Goal: Book appointment/travel/reservation

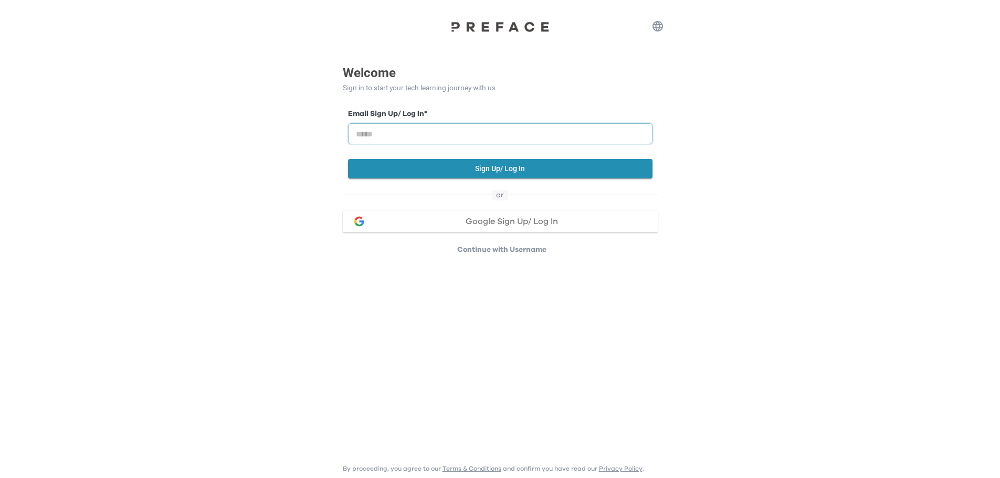
drag, startPoint x: 429, startPoint y: 134, endPoint x: 463, endPoint y: 138, distance: 34.3
click at [429, 134] on input "email" at bounding box center [500, 133] width 305 height 21
type input "**********"
click at [541, 166] on button "Sign Up/ Log In" at bounding box center [500, 168] width 305 height 19
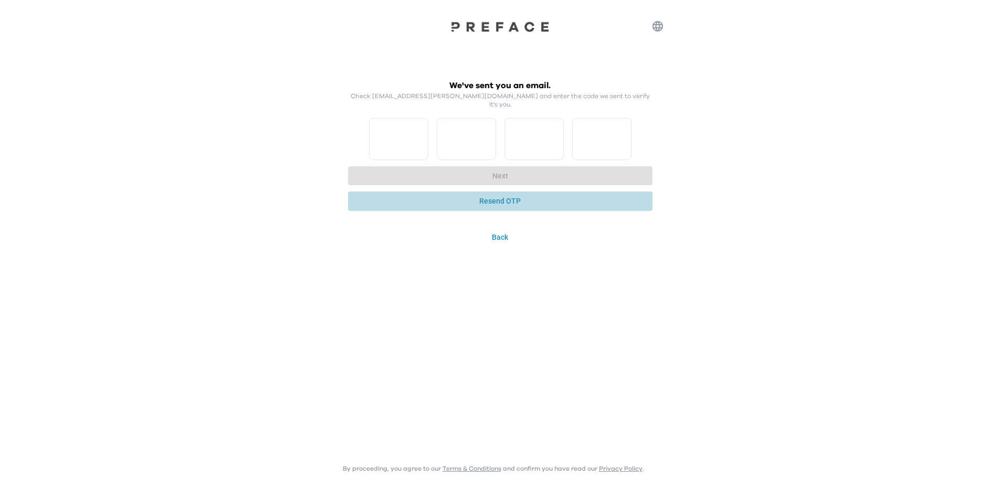
click at [513, 192] on button "Resend OTP" at bounding box center [500, 201] width 305 height 19
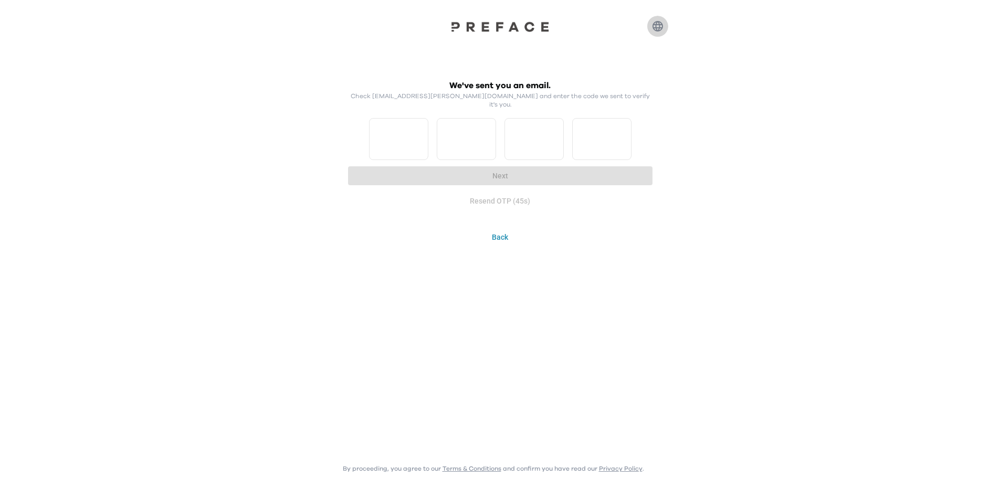
click at [656, 30] on icon "button" at bounding box center [658, 26] width 13 height 13
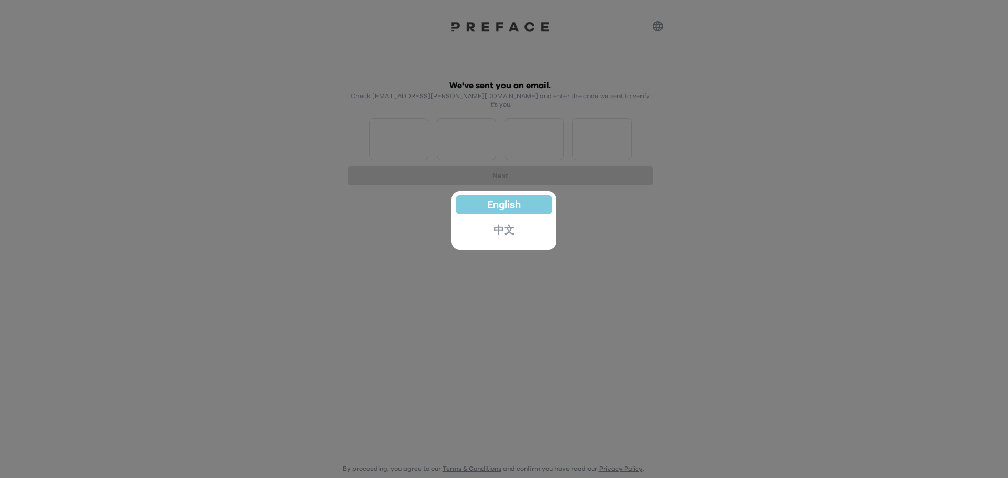
click at [518, 230] on div "中文" at bounding box center [504, 230] width 97 height 19
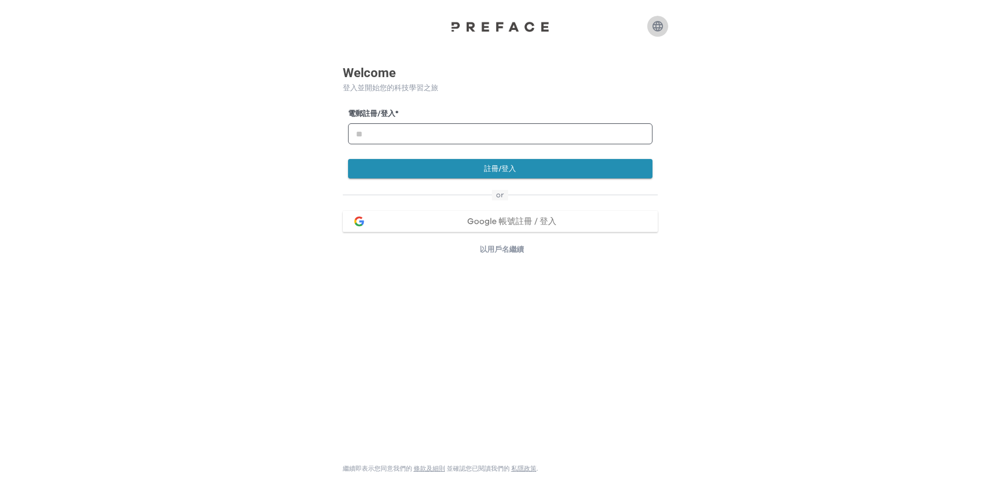
click at [663, 25] on icon "button" at bounding box center [658, 26] width 11 height 11
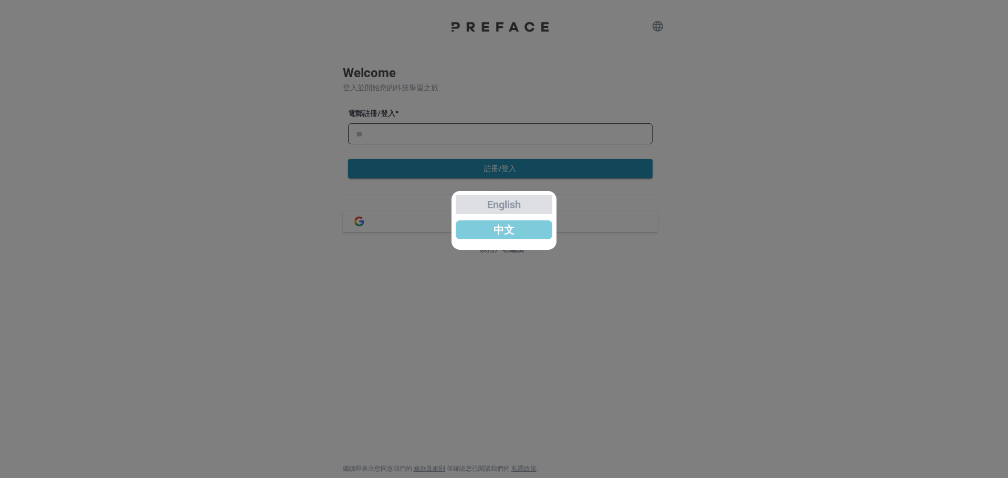
click at [530, 204] on div "English" at bounding box center [504, 204] width 97 height 19
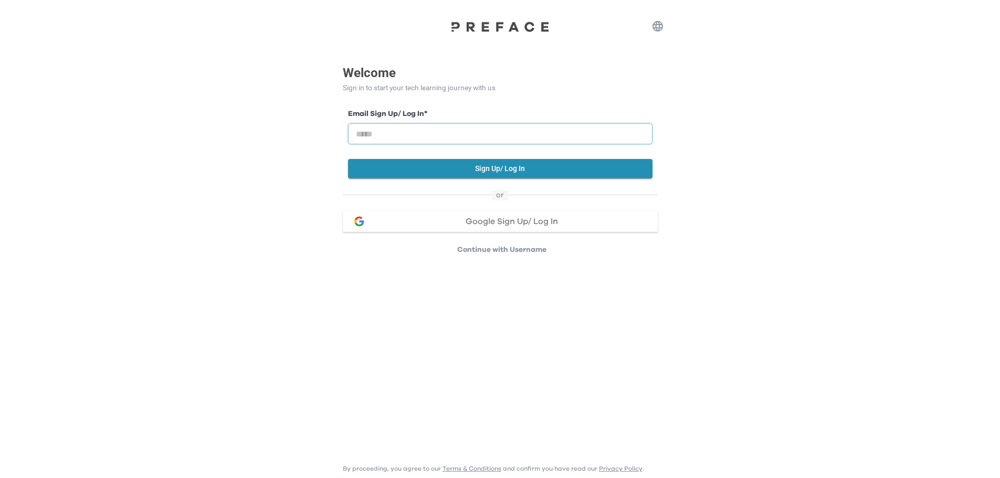
click at [436, 133] on input "email" at bounding box center [500, 133] width 305 height 21
type input "**********"
click at [512, 170] on button "Sign Up/ Log In" at bounding box center [500, 168] width 305 height 19
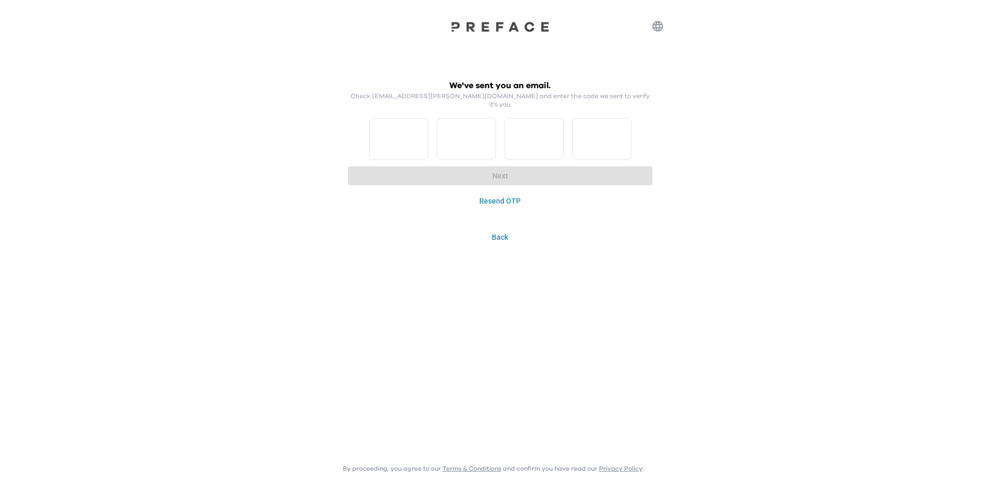
click at [506, 228] on button "Back" at bounding box center [500, 237] width 315 height 19
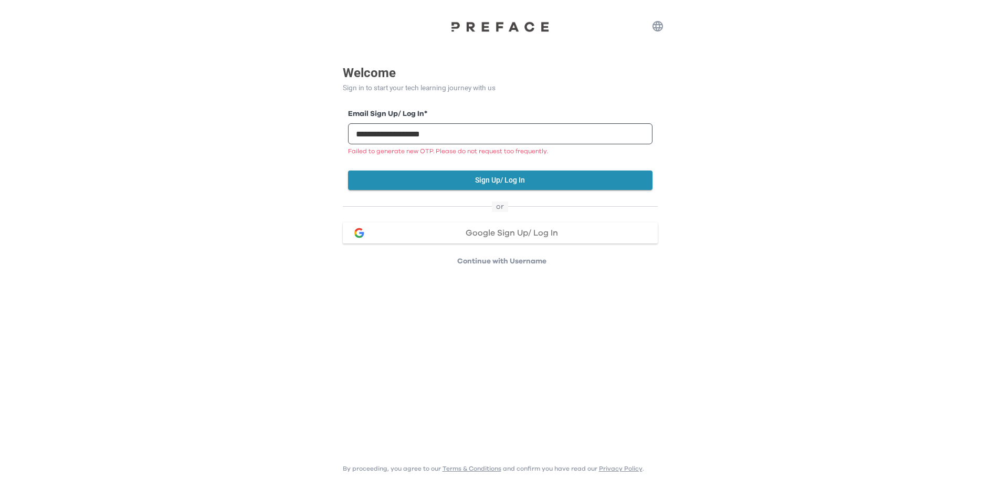
click at [470, 235] on span "Google Sign Up/ Log In" at bounding box center [512, 233] width 92 height 8
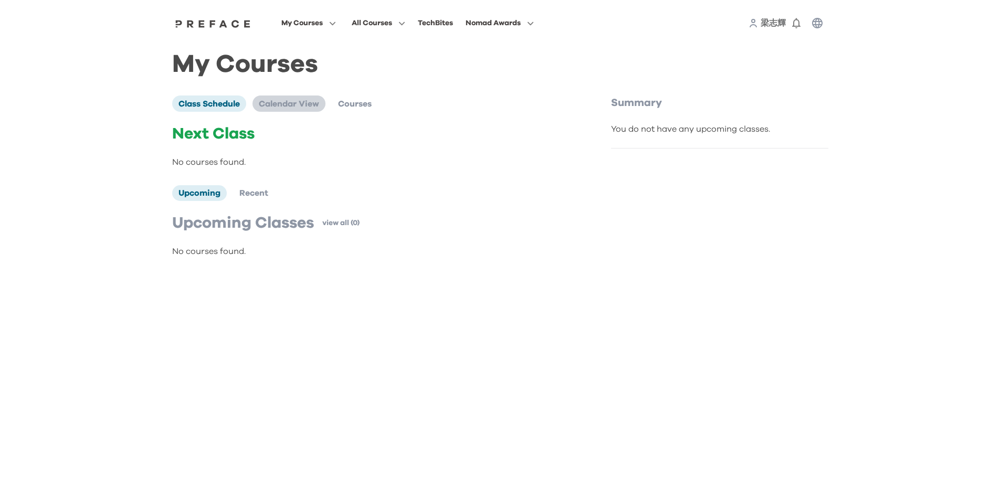
click at [301, 108] on span "Calendar View" at bounding box center [289, 104] width 60 height 8
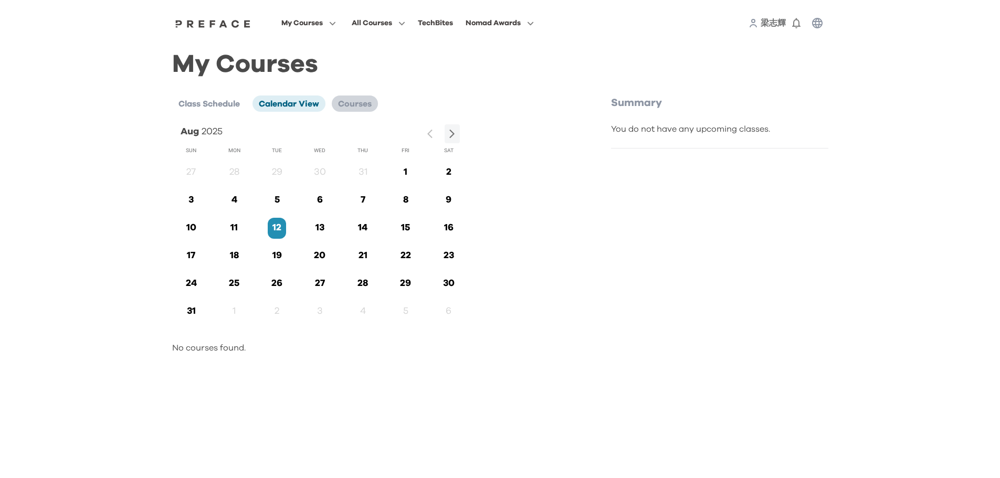
click at [348, 106] on span "Courses" at bounding box center [355, 104] width 34 height 8
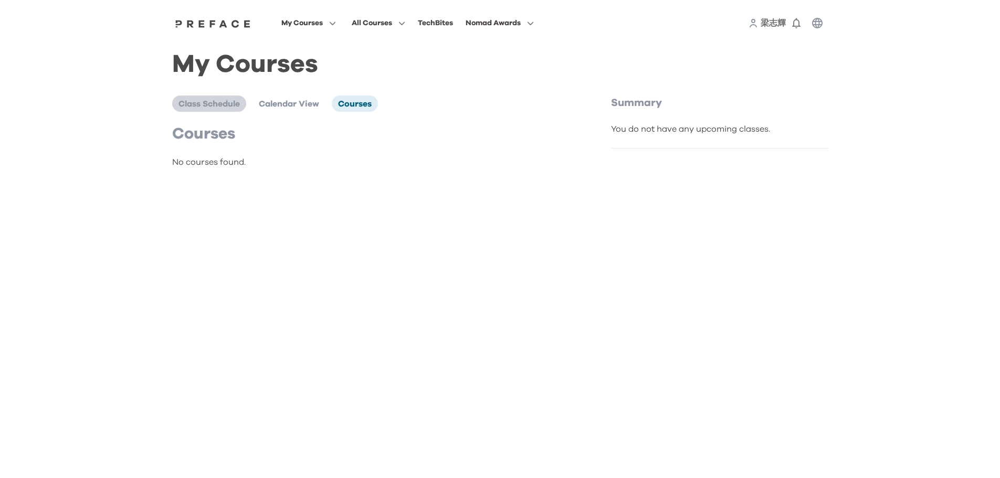
click at [206, 110] on li "Class Schedule" at bounding box center [209, 104] width 74 height 16
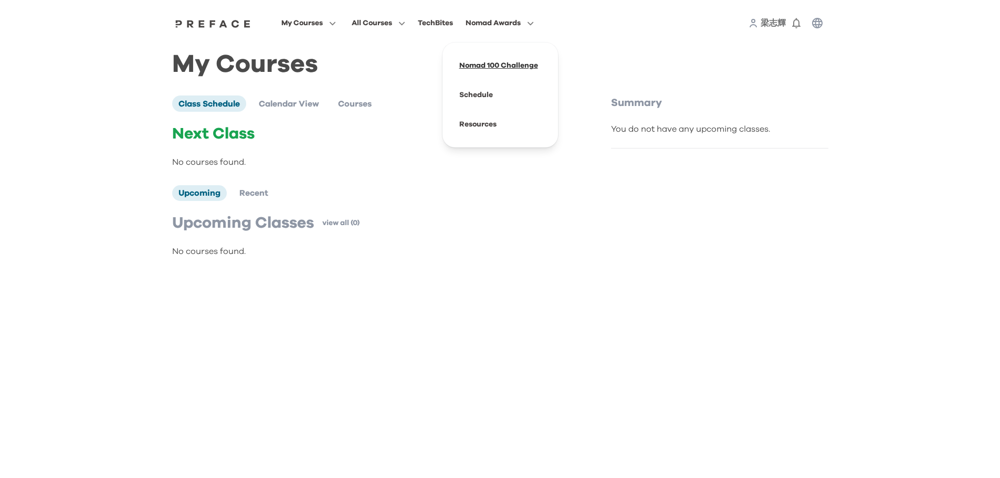
click at [527, 70] on span at bounding box center [500, 65] width 99 height 29
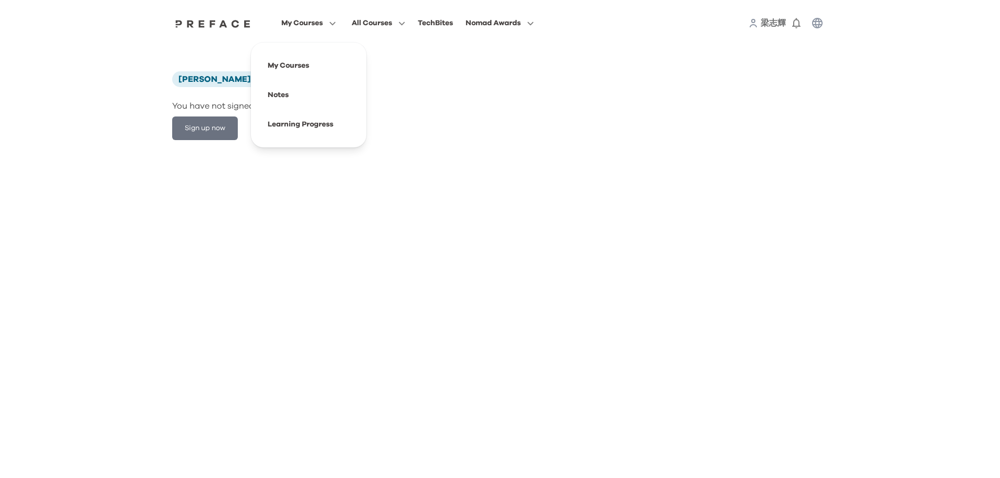
click at [324, 26] on button "My Courses" at bounding box center [308, 23] width 61 height 14
click at [285, 64] on span at bounding box center [308, 65] width 99 height 29
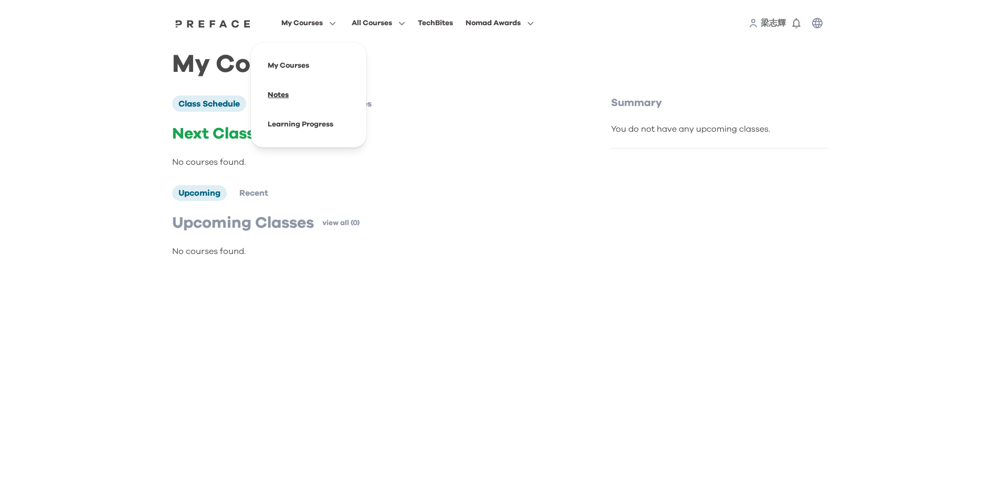
click at [289, 92] on span at bounding box center [308, 94] width 99 height 29
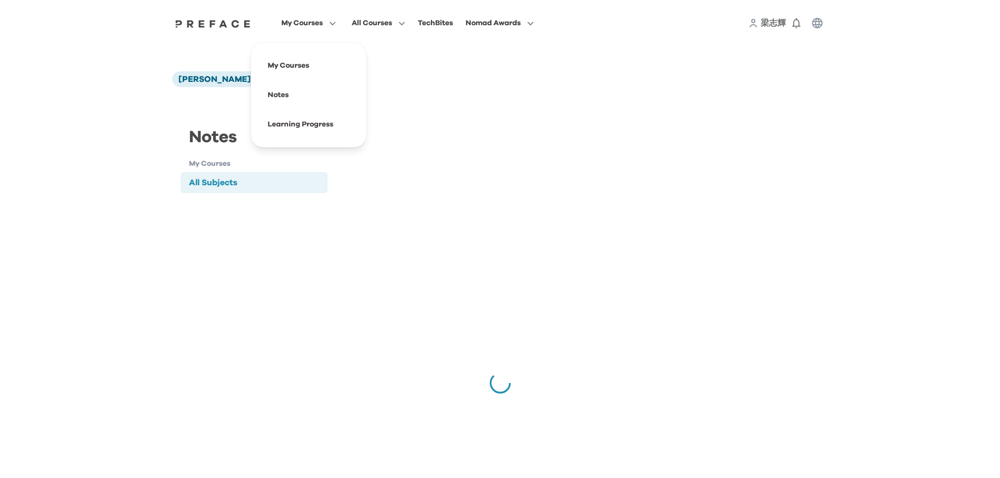
click at [331, 27] on icon "button" at bounding box center [330, 23] width 11 height 8
click at [305, 123] on span at bounding box center [308, 124] width 99 height 29
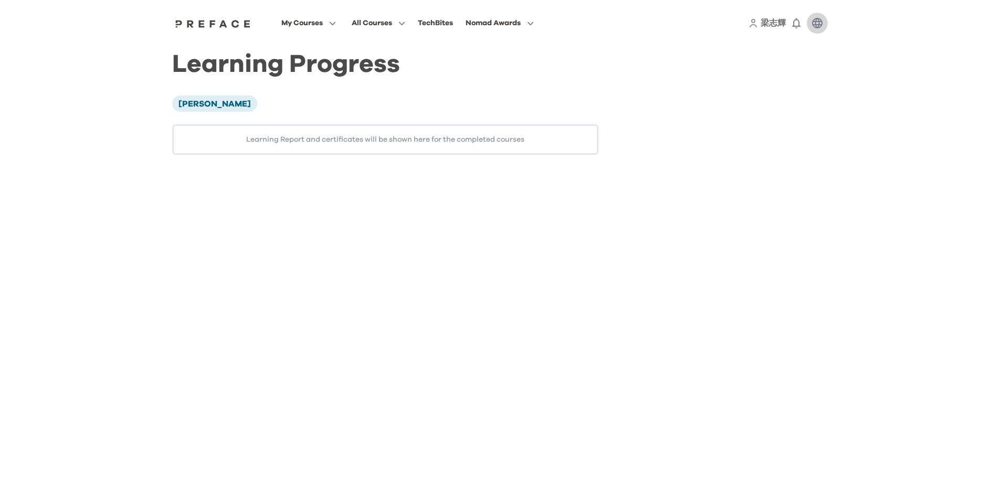
click at [816, 23] on icon "button" at bounding box center [817, 23] width 13 height 13
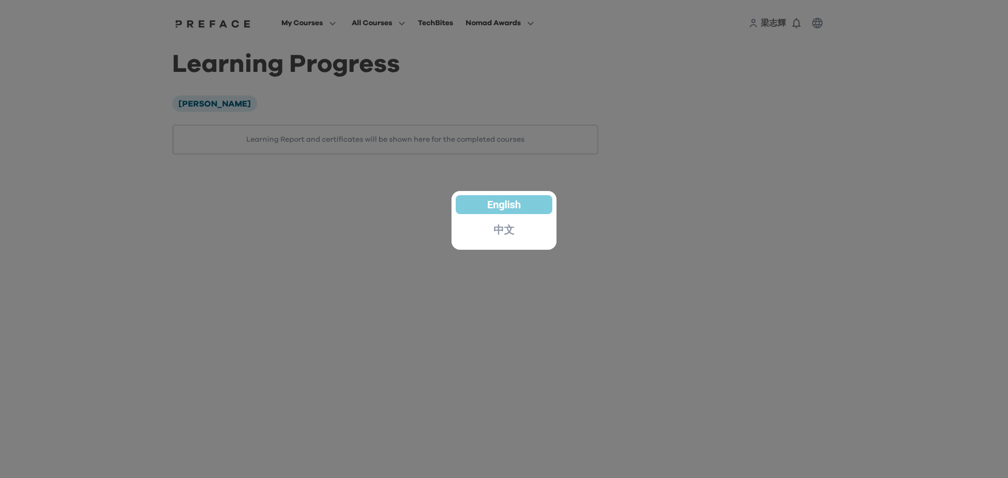
click at [708, 181] on div at bounding box center [504, 239] width 1008 height 478
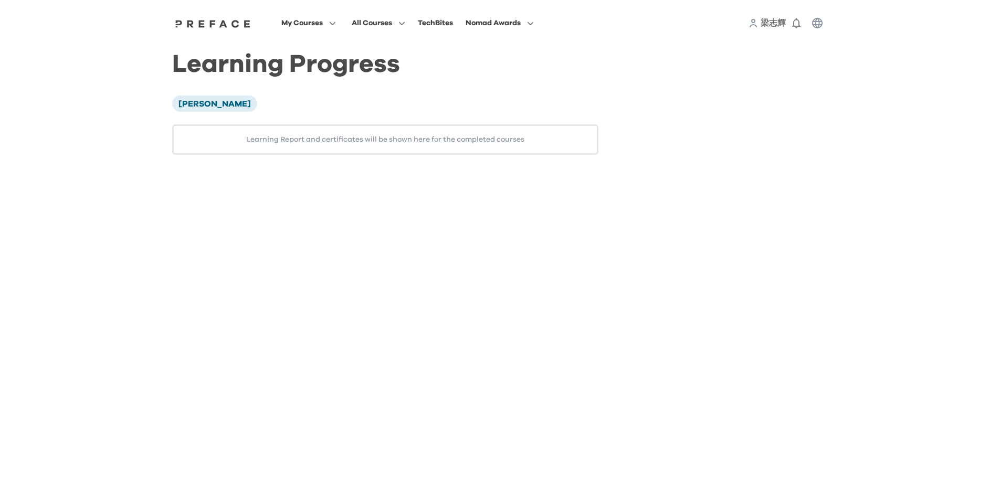
click at [211, 24] on img at bounding box center [213, 23] width 81 height 8
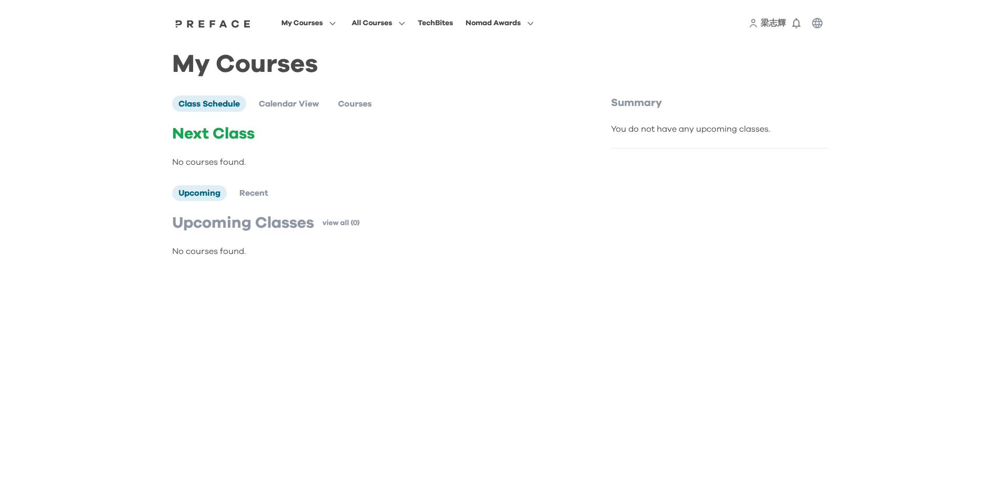
click at [757, 25] on icon at bounding box center [753, 22] width 9 height 9
click at [765, 24] on span "梁志輝" at bounding box center [773, 23] width 25 height 8
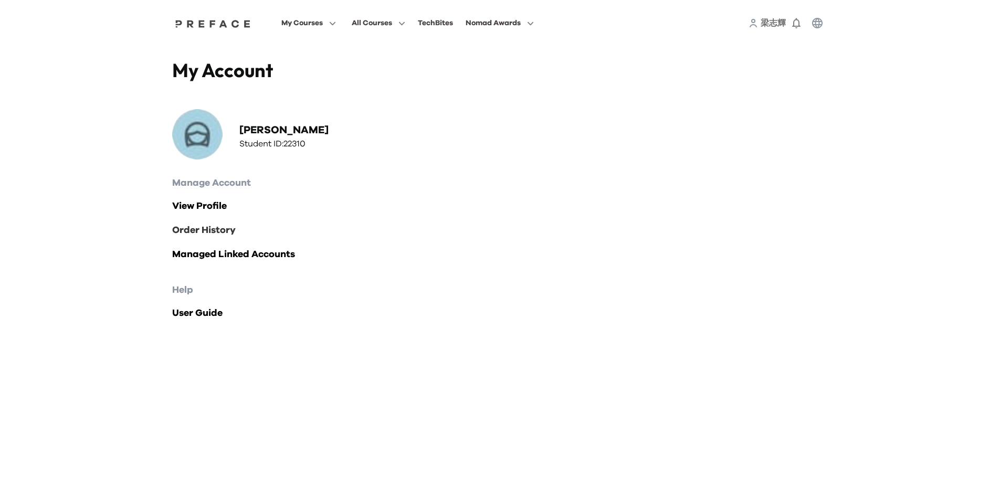
click at [229, 232] on link "Order History" at bounding box center [500, 230] width 656 height 15
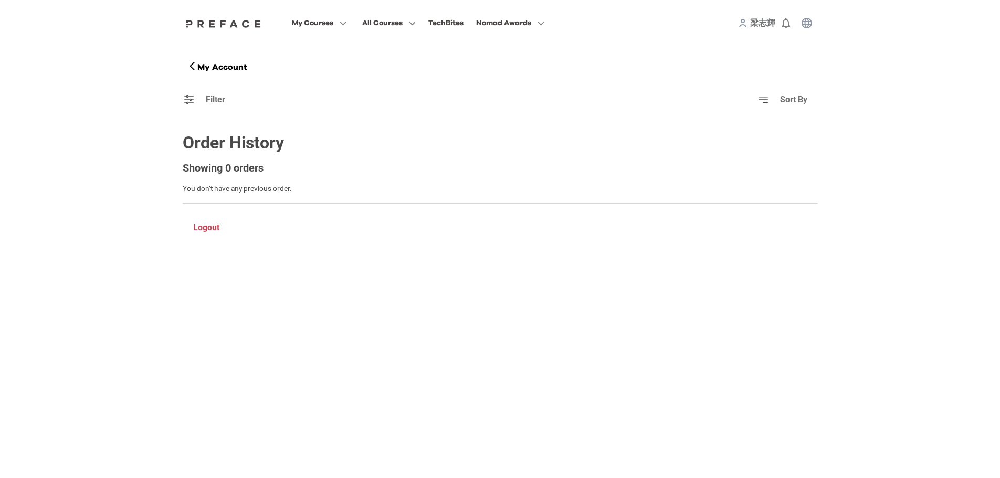
click at [219, 230] on p "Logout" at bounding box center [206, 228] width 26 height 13
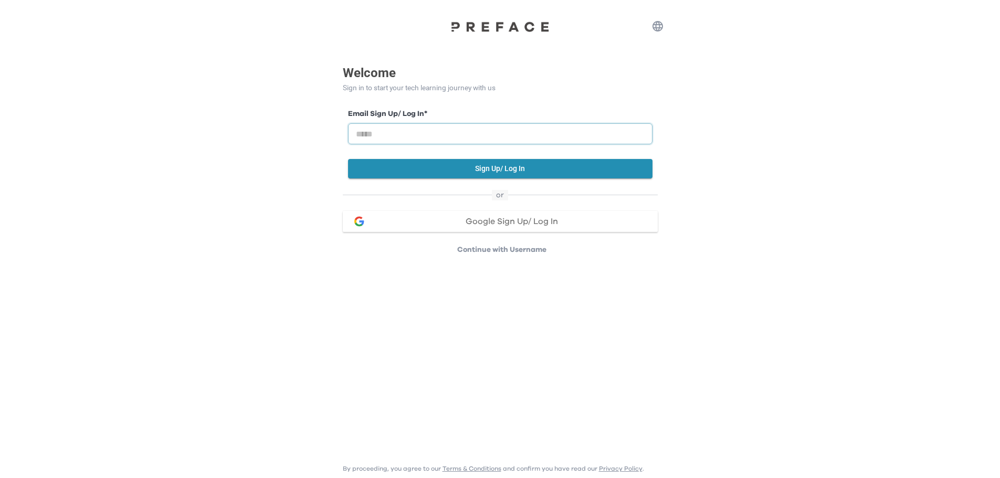
click at [395, 130] on input "email" at bounding box center [500, 133] width 305 height 21
type input "**********"
click at [492, 169] on button "Sign Up/ Log In" at bounding box center [500, 168] width 305 height 19
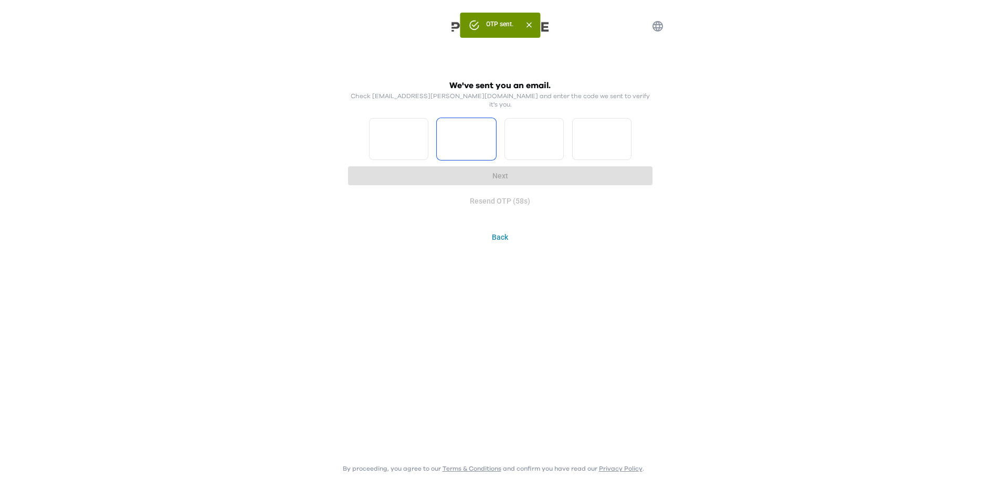
click at [419, 125] on input "*" at bounding box center [398, 139] width 59 height 42
click at [420, 137] on input "*" at bounding box center [398, 139] width 59 height 42
click at [418, 124] on input "*" at bounding box center [398, 139] width 59 height 42
click at [419, 124] on input "*" at bounding box center [398, 139] width 59 height 42
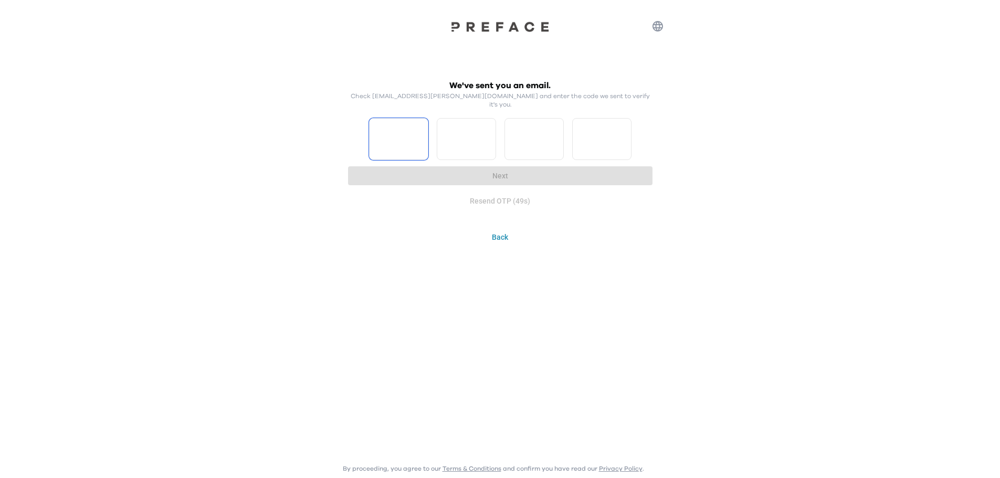
type input "*"
click at [419, 124] on input "*" at bounding box center [398, 139] width 59 height 42
click at [485, 125] on input "*" at bounding box center [466, 139] width 59 height 42
click at [487, 125] on input "*" at bounding box center [466, 139] width 59 height 42
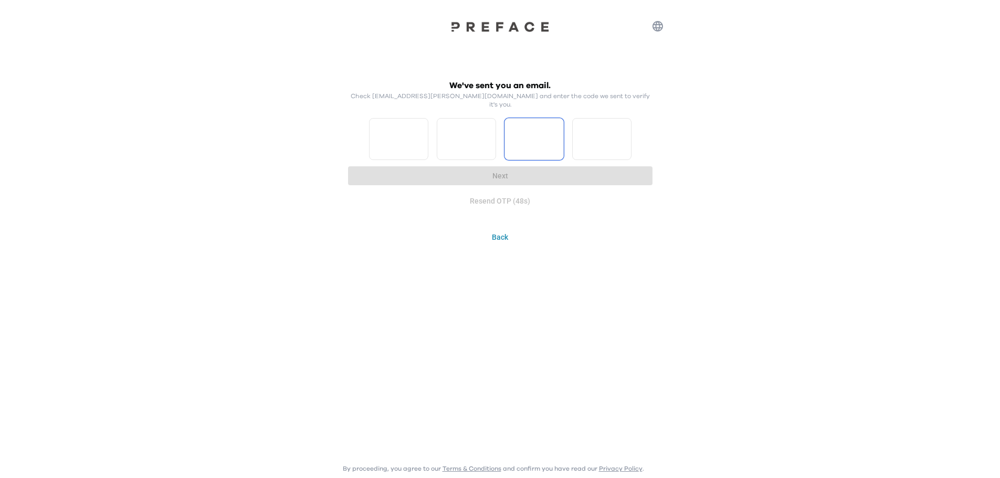
click at [487, 125] on input "*" at bounding box center [466, 139] width 59 height 42
type input "*"
click at [487, 125] on input "*" at bounding box center [466, 139] width 59 height 42
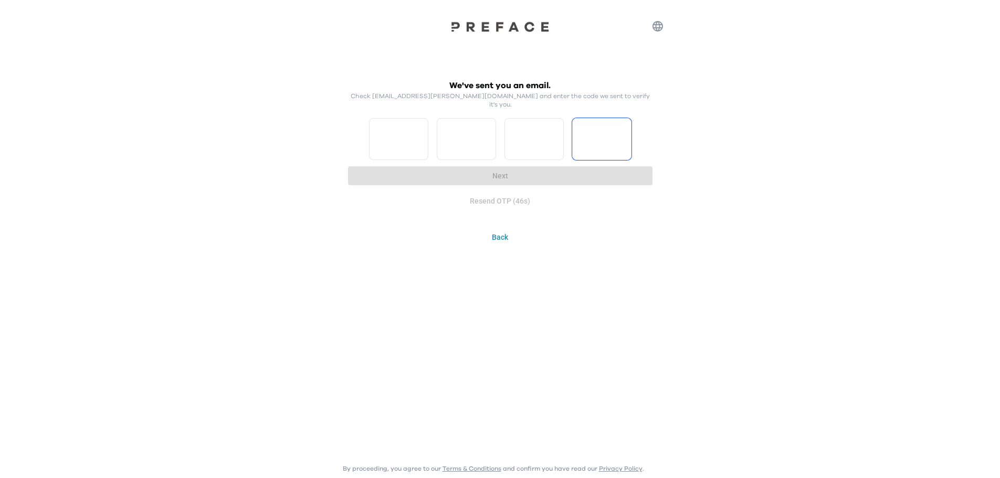
click at [554, 125] on input "*" at bounding box center [534, 139] width 59 height 42
type input "*"
click at [554, 125] on input "*" at bounding box center [534, 139] width 59 height 42
click at [624, 128] on input "*" at bounding box center [601, 139] width 59 height 42
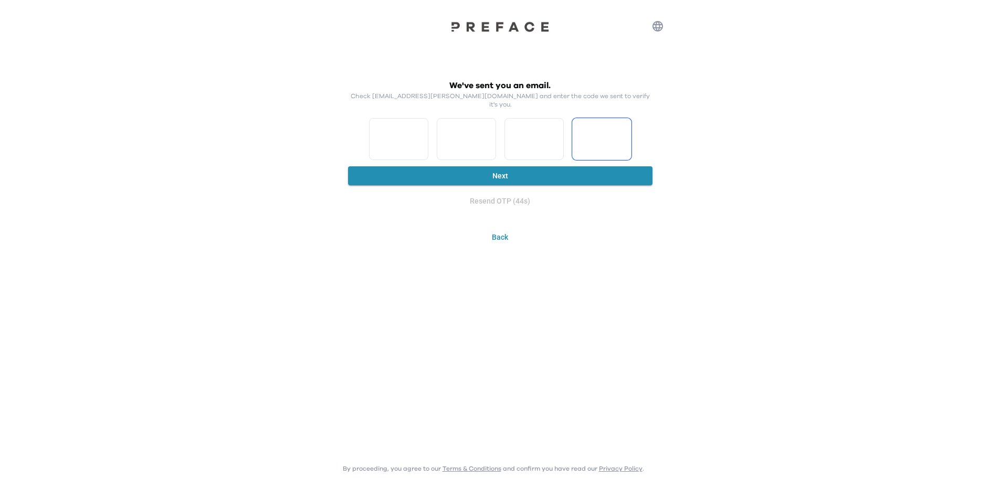
click at [624, 125] on input "*" at bounding box center [601, 139] width 59 height 42
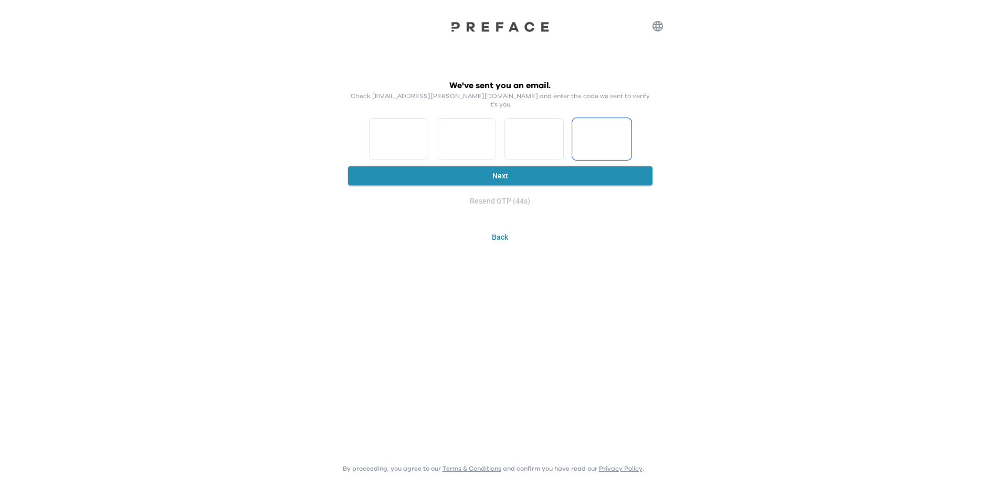
click at [624, 125] on input "*" at bounding box center [601, 139] width 59 height 42
type input "*"
click at [624, 125] on input "*" at bounding box center [601, 139] width 59 height 42
click at [594, 171] on button "Next" at bounding box center [500, 175] width 305 height 19
type input "*"
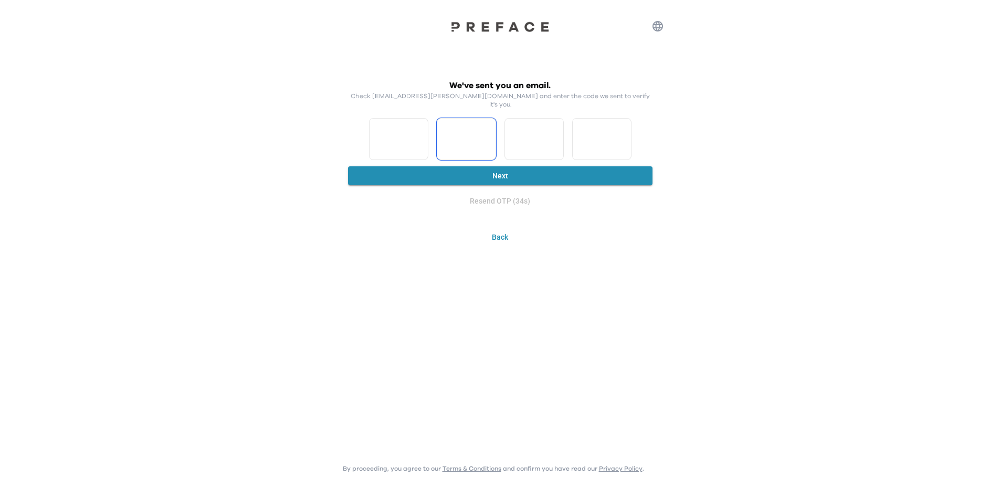
click at [420, 133] on input "*" at bounding box center [398, 139] width 59 height 42
click at [487, 126] on input "*" at bounding box center [466, 139] width 59 height 42
click at [487, 125] on input "*" at bounding box center [466, 139] width 59 height 42
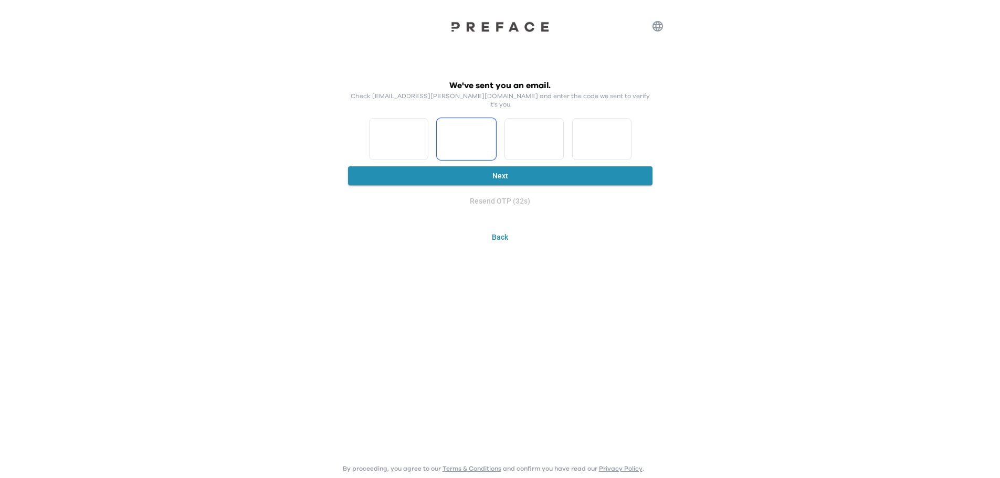
click at [487, 125] on input "*" at bounding box center [466, 139] width 59 height 42
click at [487, 135] on input "*" at bounding box center [466, 139] width 59 height 42
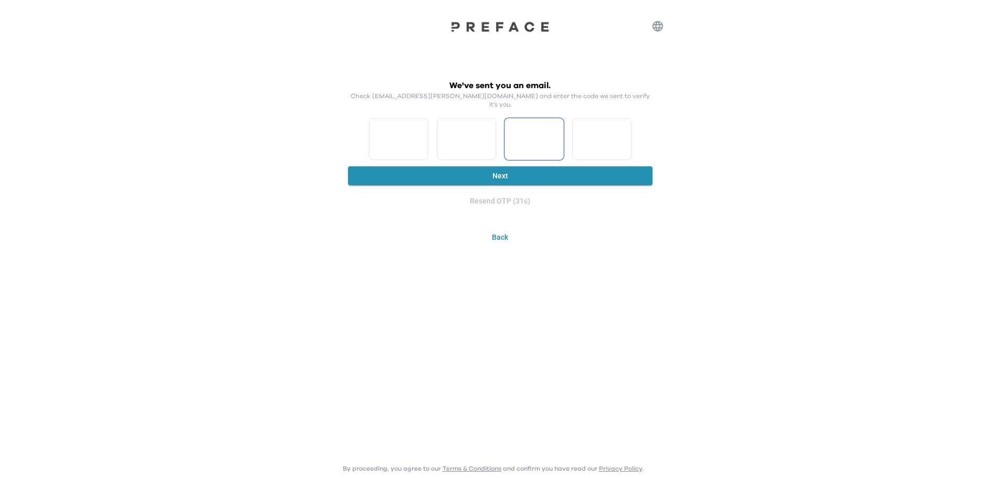
click at [487, 135] on input "*" at bounding box center [466, 139] width 59 height 42
type input "*"
click at [487, 135] on input "*" at bounding box center [466, 139] width 59 height 42
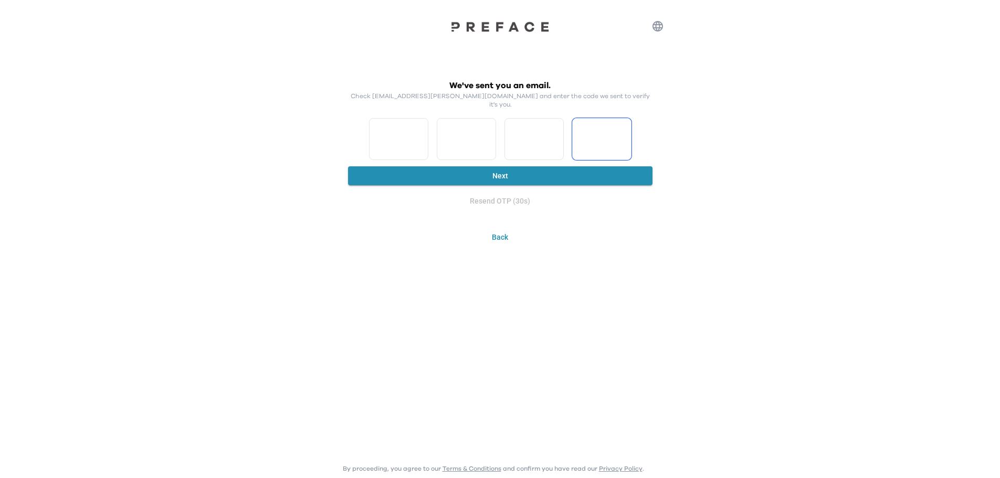
click at [555, 124] on input "*" at bounding box center [534, 139] width 59 height 42
type input "*"
click at [555, 124] on input "*" at bounding box center [534, 139] width 59 height 42
click at [625, 135] on input "*" at bounding box center [601, 139] width 59 height 42
type input "*"
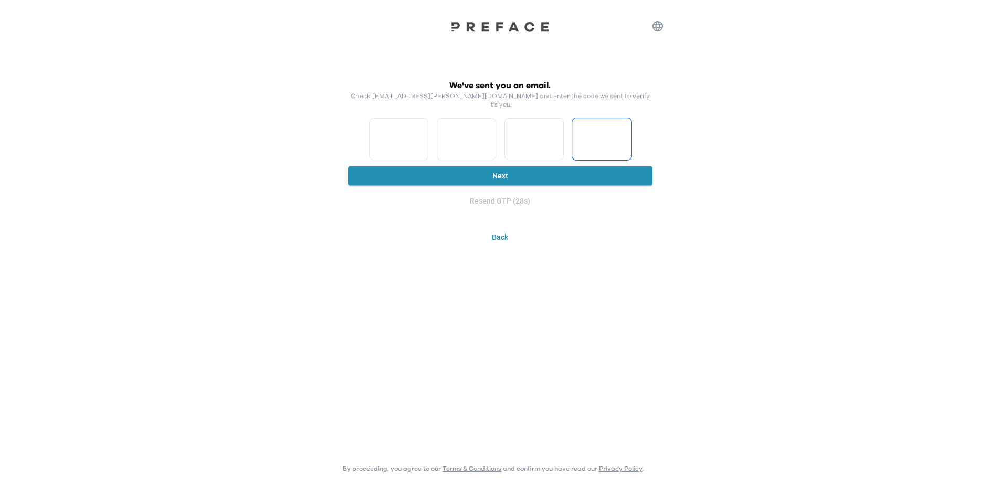
click at [625, 135] on input "*" at bounding box center [601, 139] width 59 height 42
click at [619, 167] on button "Next" at bounding box center [500, 175] width 305 height 19
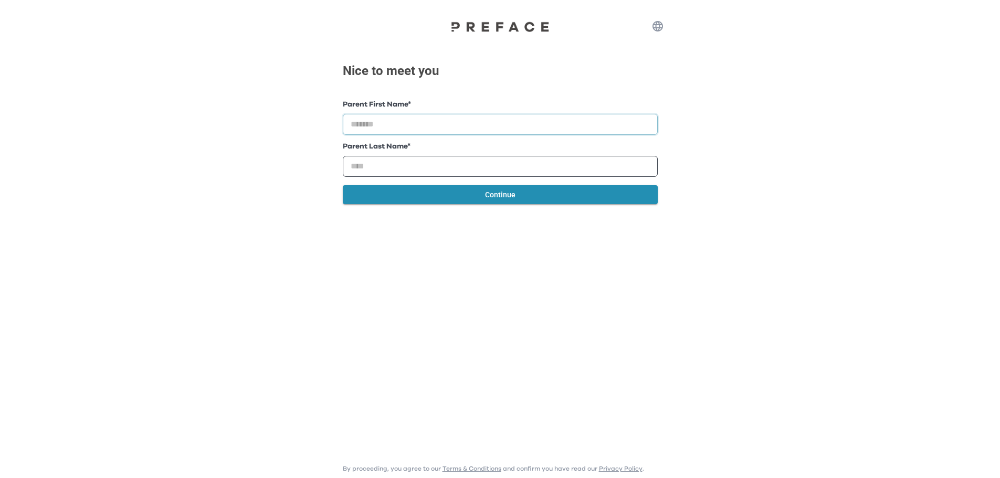
drag, startPoint x: 363, startPoint y: 128, endPoint x: 547, endPoint y: 150, distance: 184.6
click at [364, 128] on input "text" at bounding box center [500, 124] width 315 height 21
type input "*****"
click at [530, 203] on button "Continue" at bounding box center [500, 194] width 315 height 19
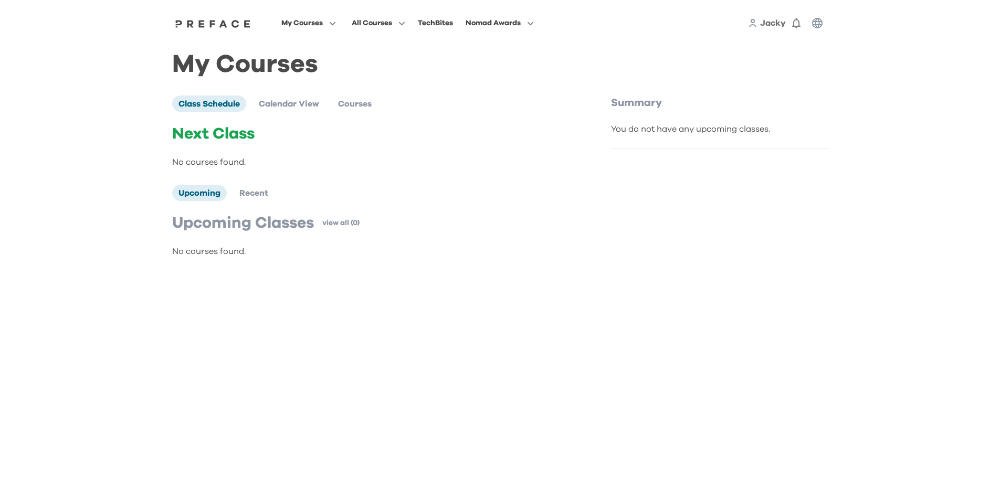
click at [775, 25] on span "Jacky" at bounding box center [773, 23] width 26 height 8
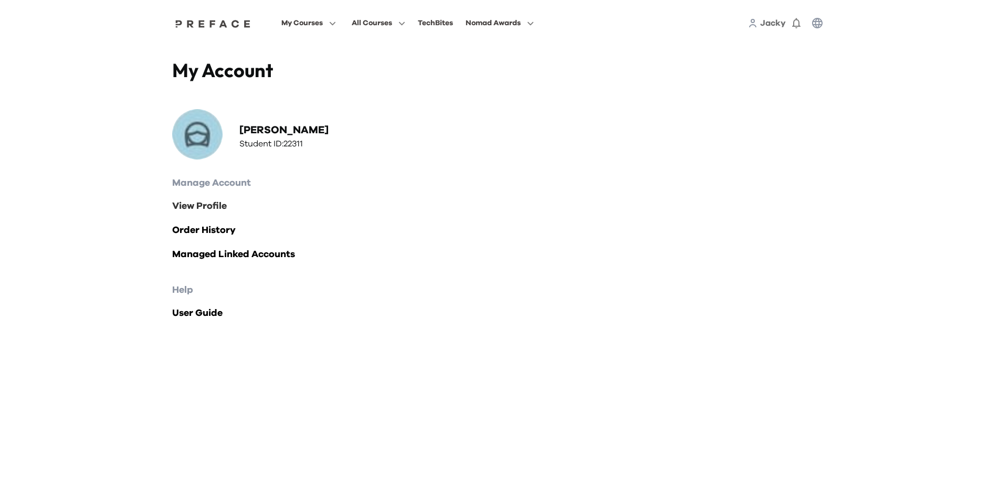
click at [211, 207] on link "View Profile" at bounding box center [500, 206] width 656 height 15
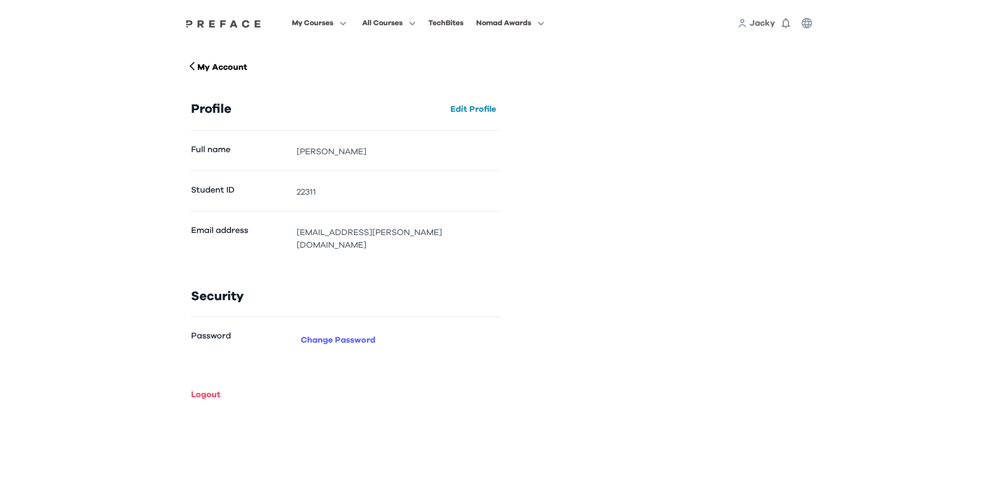
click at [368, 332] on button "Change Password" at bounding box center [338, 340] width 83 height 17
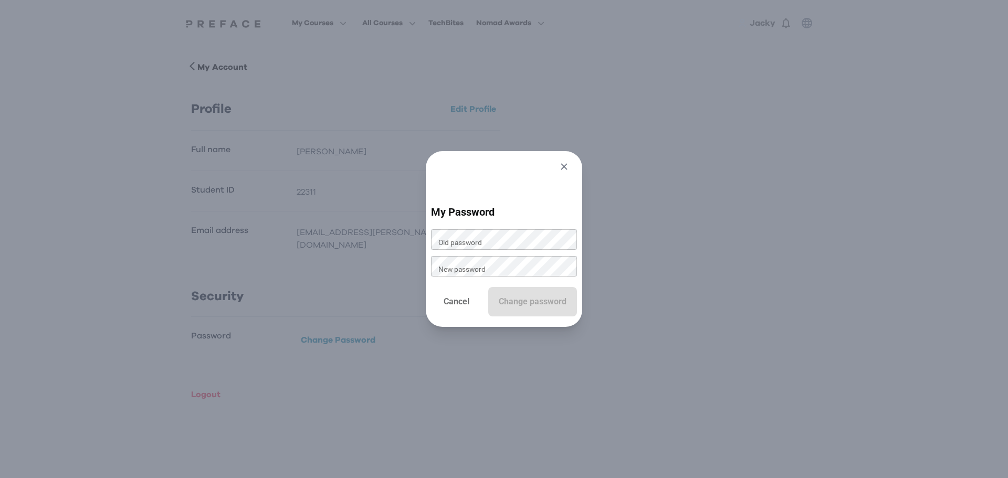
click at [567, 163] on icon "button" at bounding box center [564, 166] width 6 height 6
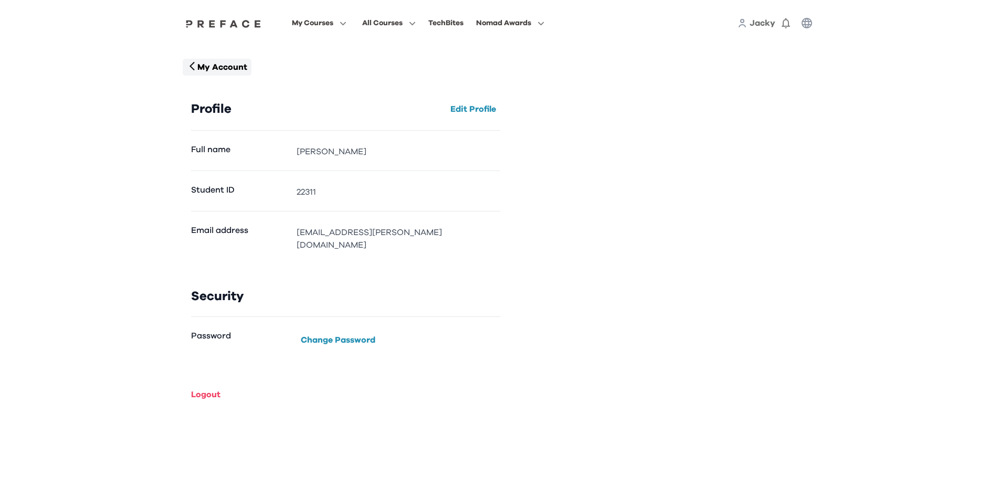
click at [241, 67] on p "My Account" at bounding box center [222, 67] width 50 height 13
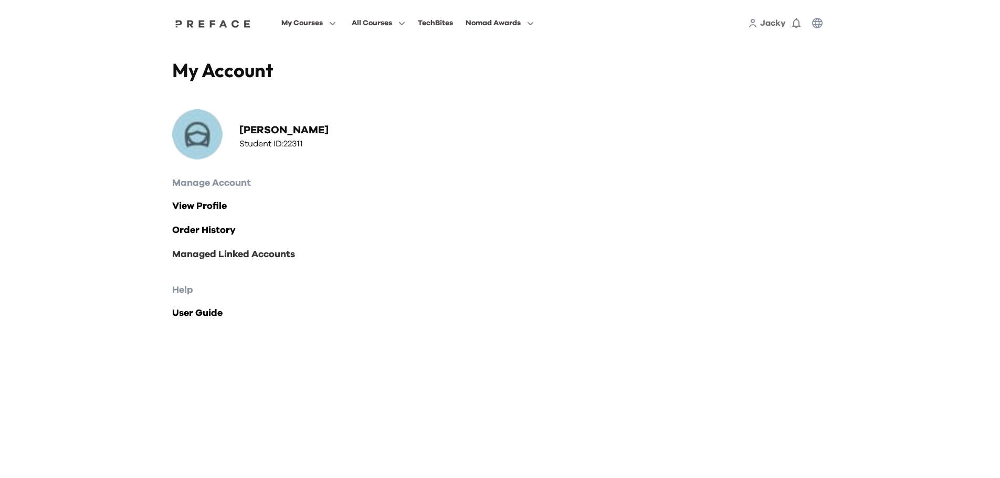
click at [234, 254] on link "Managed Linked Accounts" at bounding box center [500, 254] width 656 height 15
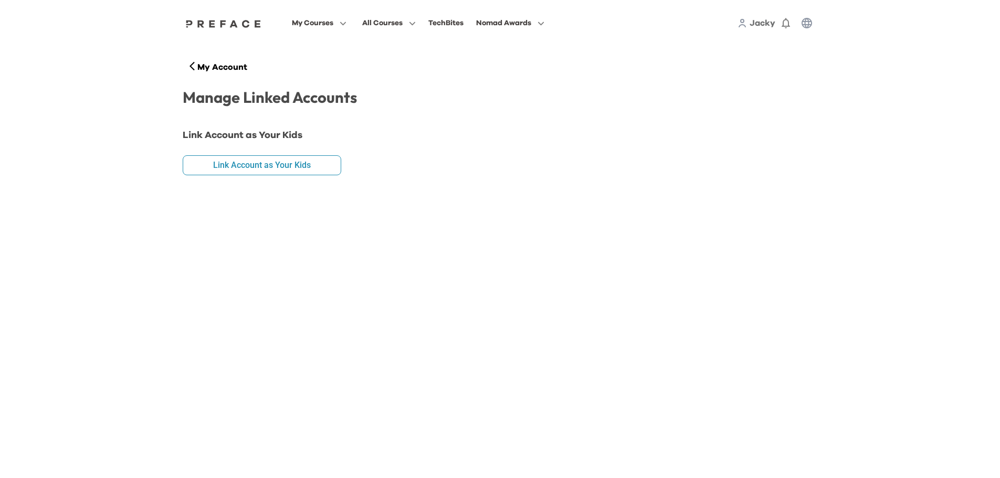
click at [240, 171] on button "Link Account as Your Kids" at bounding box center [262, 165] width 159 height 20
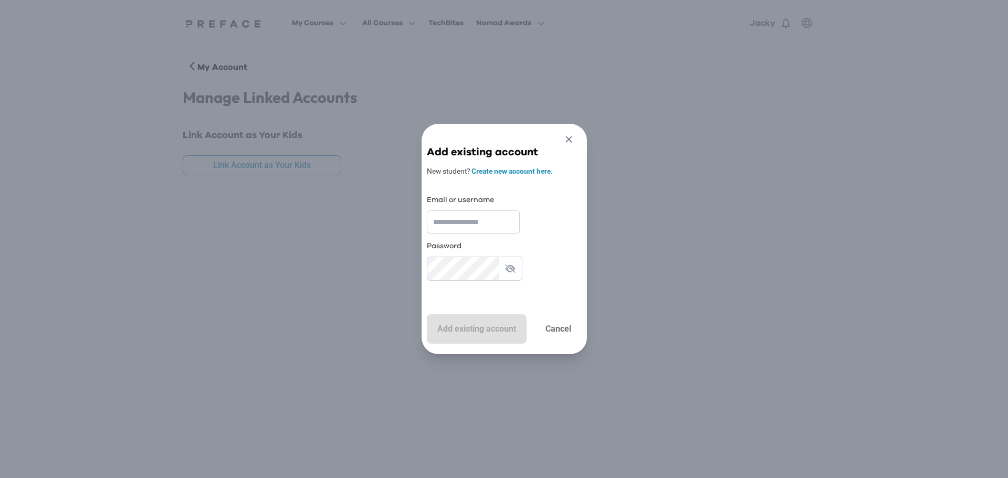
click at [572, 136] on icon "button" at bounding box center [568, 139] width 6 height 6
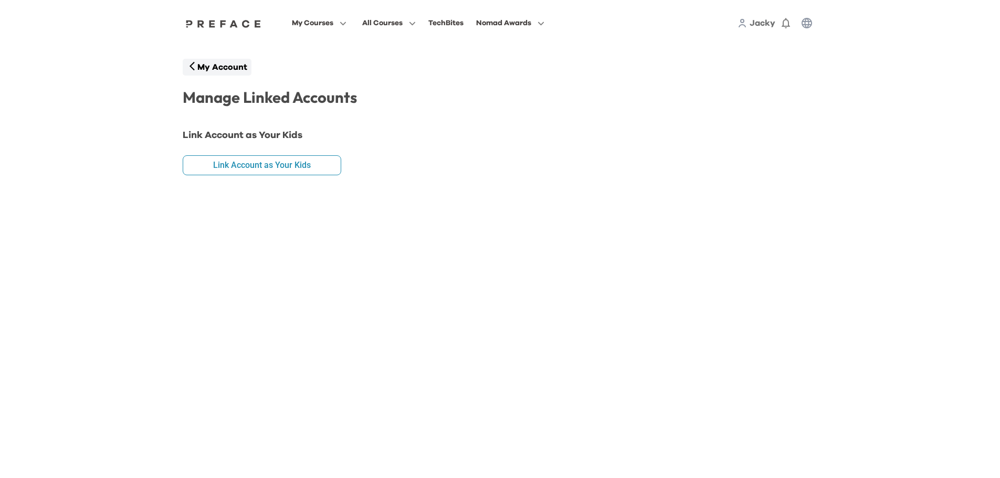
click at [221, 68] on p "My Account" at bounding box center [222, 67] width 50 height 13
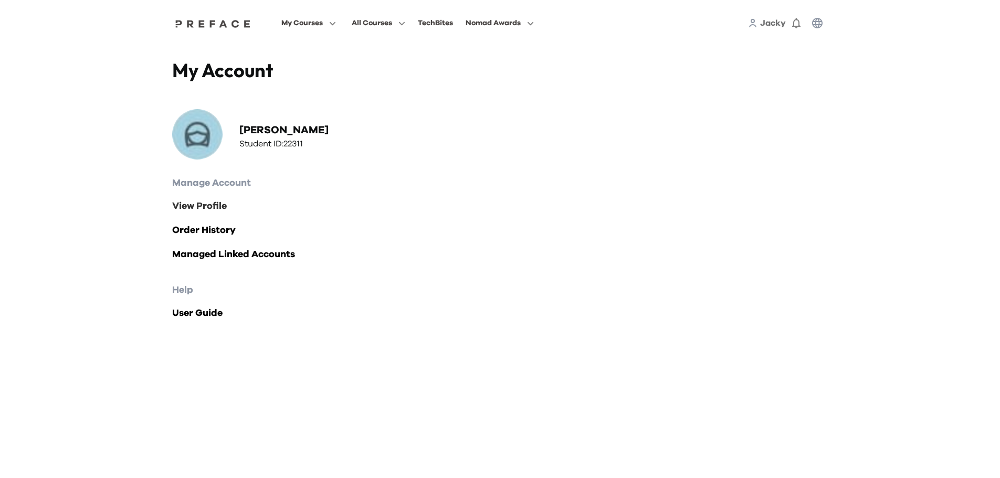
click at [217, 205] on link "View Profile" at bounding box center [500, 206] width 656 height 15
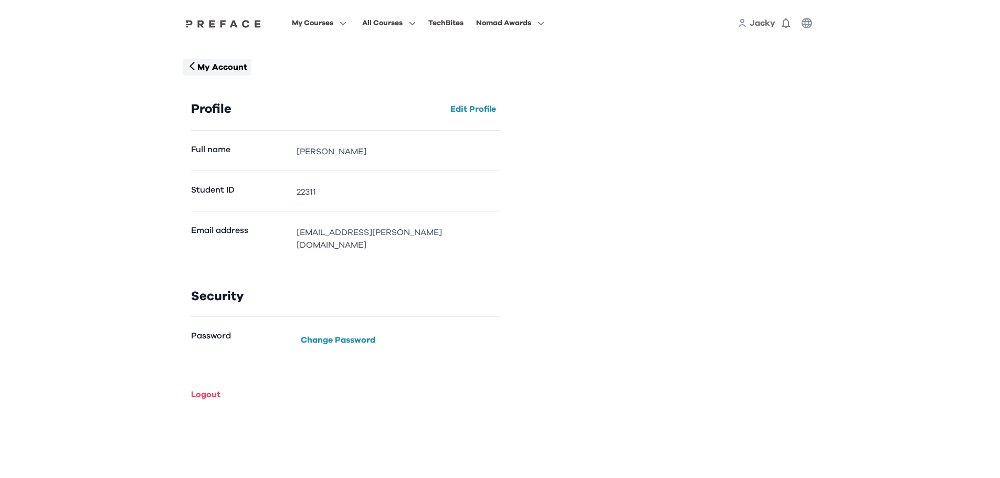
click at [215, 70] on p "My Account" at bounding box center [222, 67] width 50 height 13
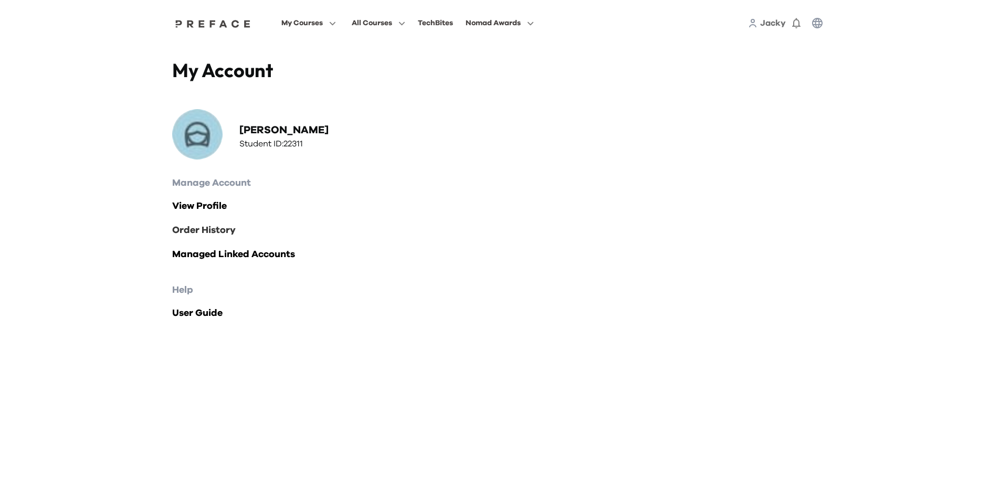
click at [226, 226] on link "Order History" at bounding box center [500, 230] width 656 height 15
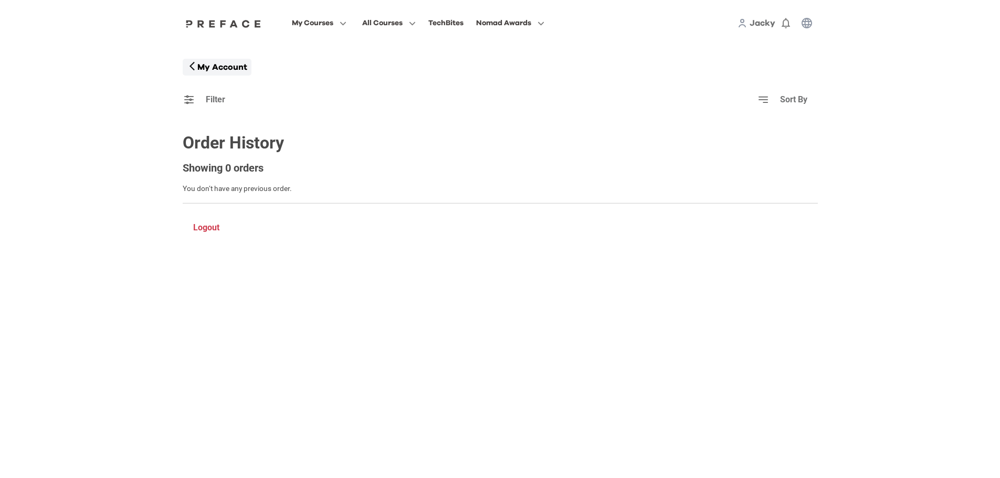
click at [222, 71] on p "My Account" at bounding box center [222, 67] width 50 height 13
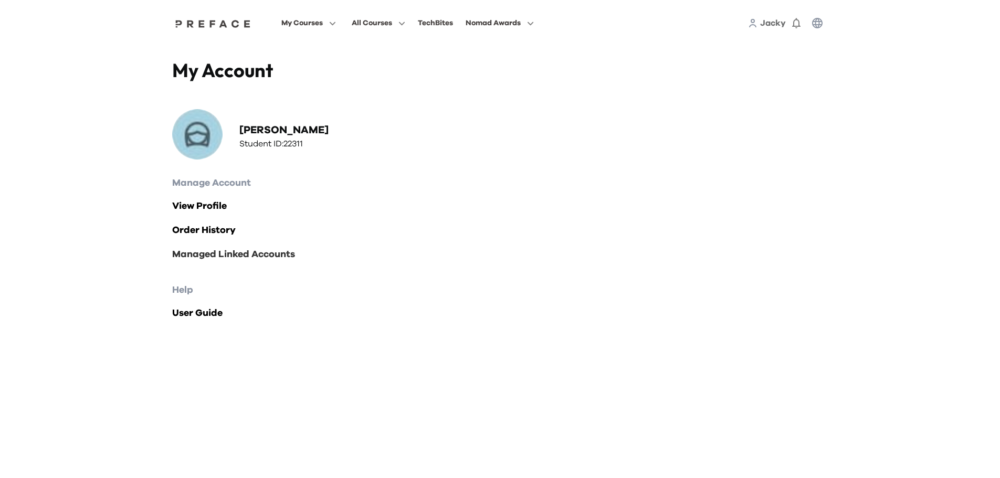
click at [236, 256] on link "Managed Linked Accounts" at bounding box center [500, 254] width 656 height 15
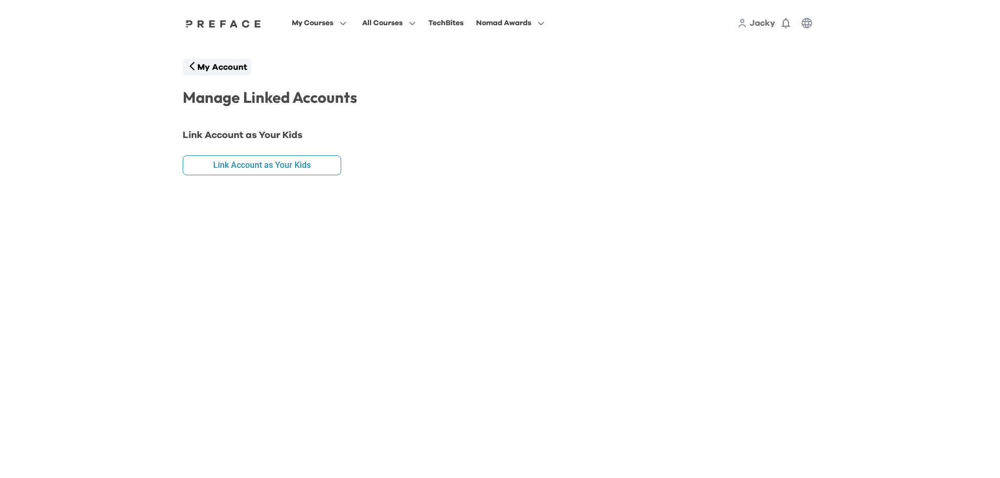
click at [226, 71] on p "My Account" at bounding box center [222, 67] width 50 height 13
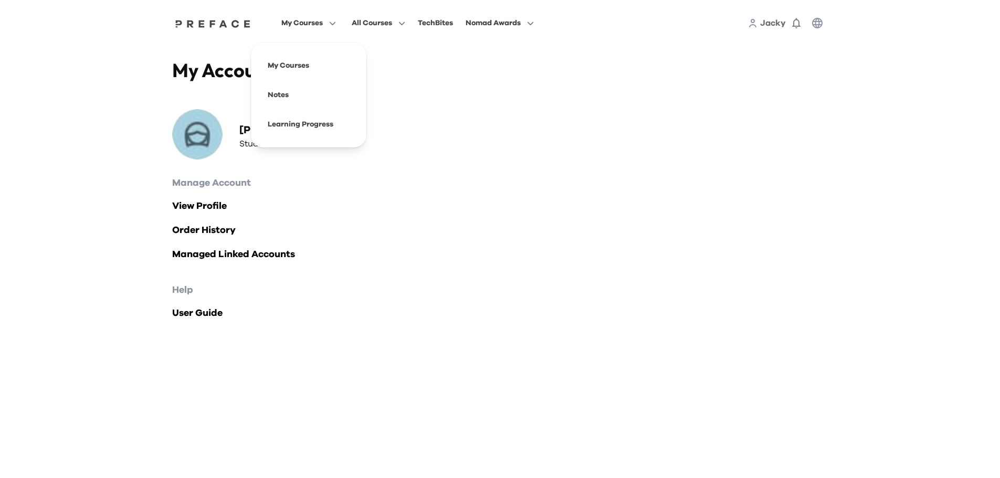
click at [759, 28] on div "Jacky 0" at bounding box center [788, 23] width 80 height 21
click at [758, 25] on div "Jacky 0" at bounding box center [788, 23] width 80 height 21
click at [778, 27] on span "Jacky" at bounding box center [773, 23] width 26 height 8
click at [794, 24] on icon "button" at bounding box center [796, 23] width 13 height 13
click at [782, 23] on span "Jacky" at bounding box center [773, 23] width 26 height 8
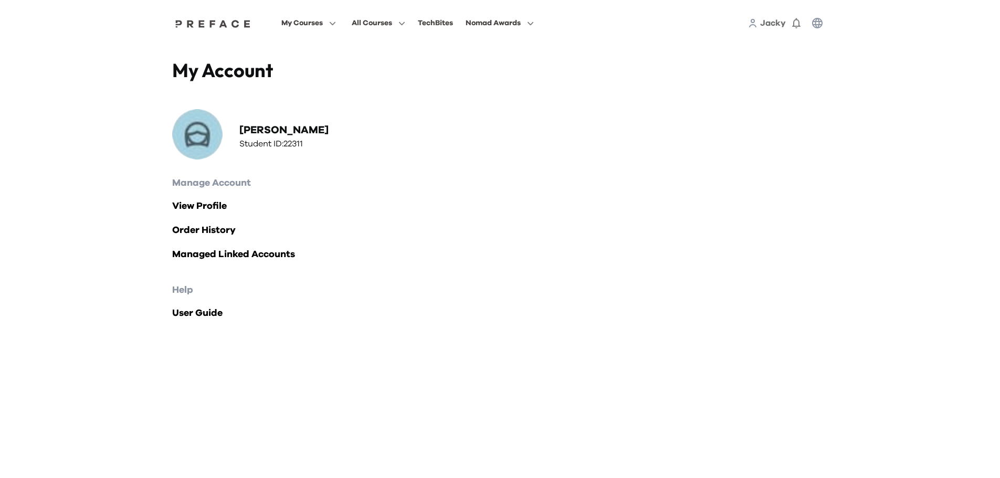
click at [393, 98] on div at bounding box center [500, 92] width 656 height 21
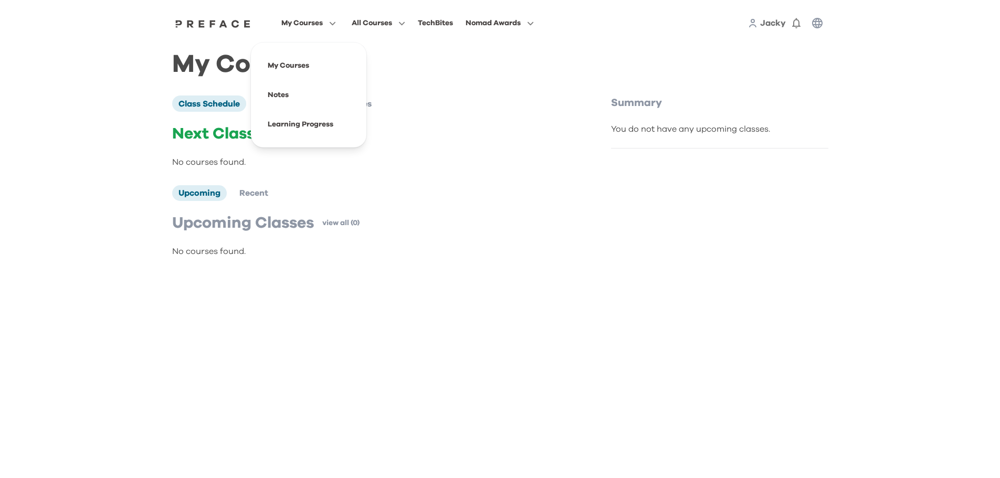
click at [815, 25] on icon "button" at bounding box center [817, 23] width 11 height 11
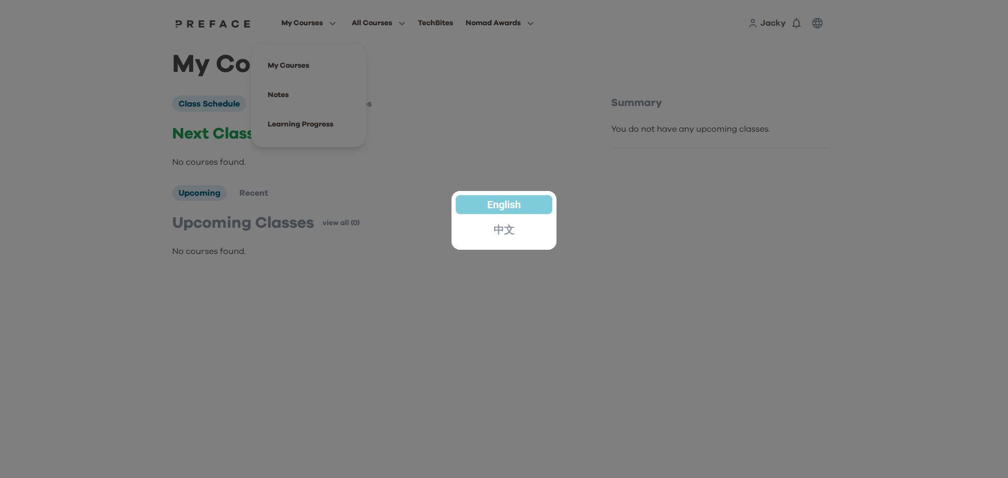
click at [499, 226] on p "中文" at bounding box center [504, 230] width 21 height 11
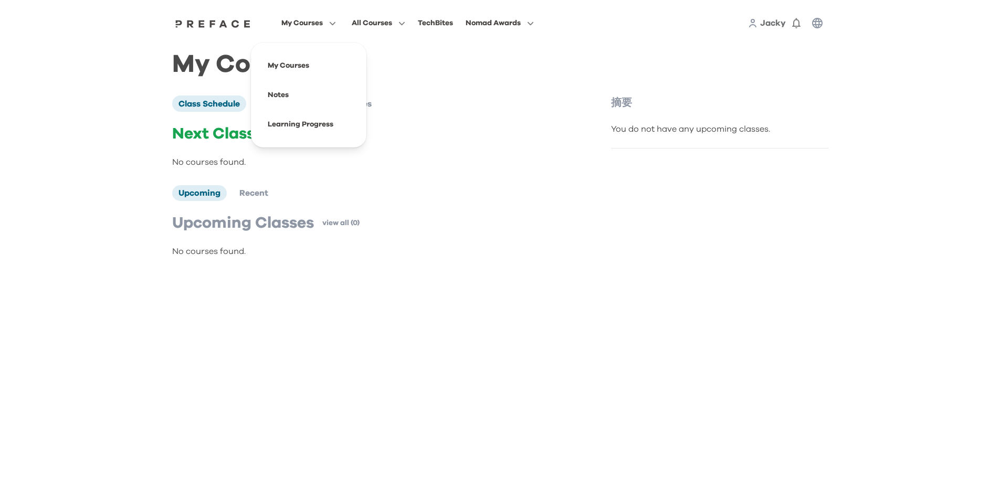
click at [330, 26] on icon "button" at bounding box center [330, 23] width 11 height 8
click at [817, 26] on icon "button" at bounding box center [817, 23] width 13 height 13
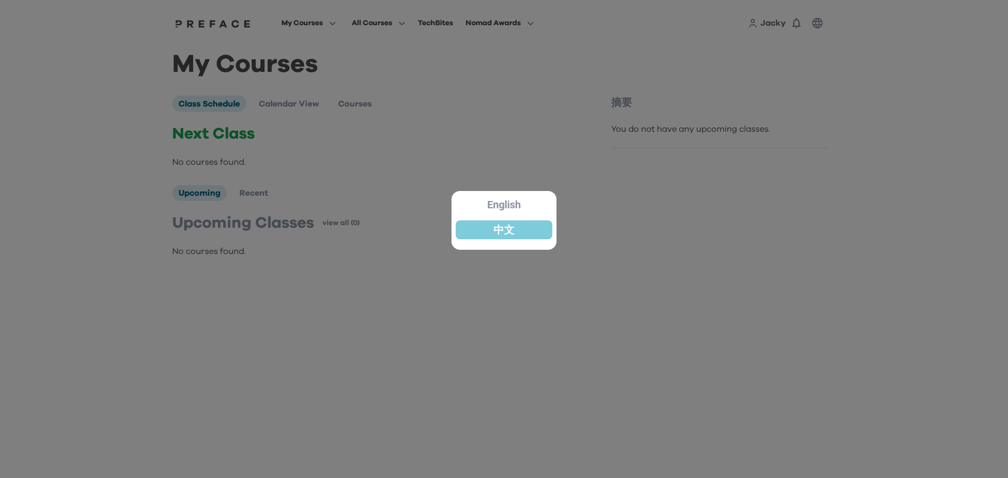
click at [626, 178] on div at bounding box center [504, 239] width 1008 height 478
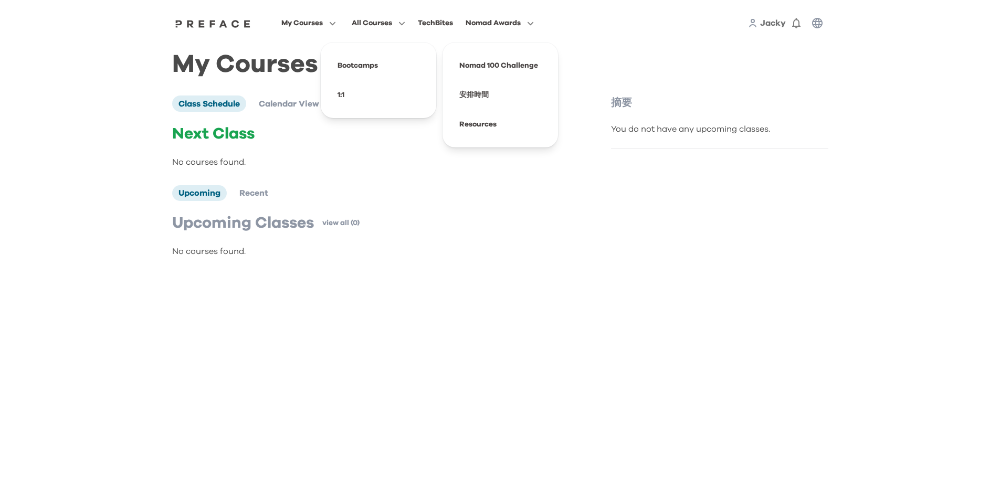
click at [234, 27] on img at bounding box center [213, 23] width 81 height 8
click at [366, 66] on span at bounding box center [378, 65] width 99 height 29
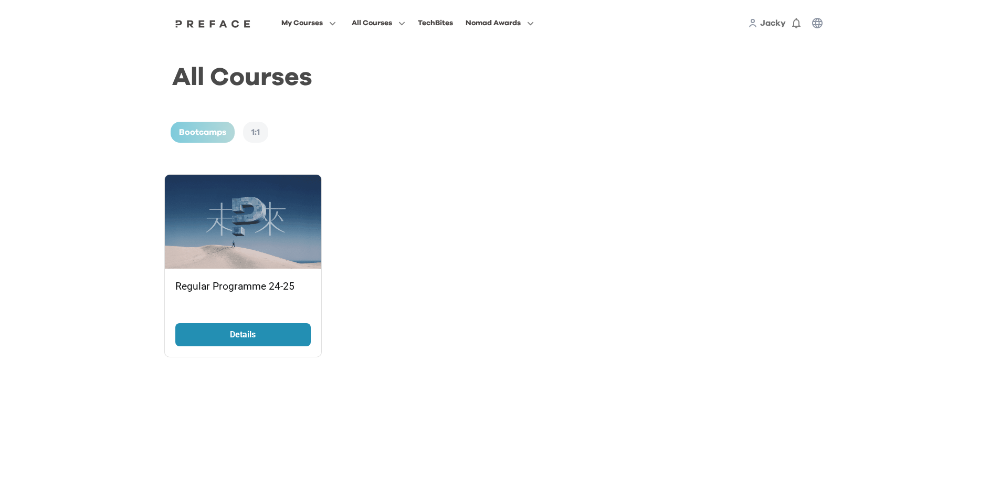
click at [257, 334] on p "Details" at bounding box center [242, 335] width 89 height 13
click at [251, 133] on div "1:1" at bounding box center [255, 132] width 25 height 21
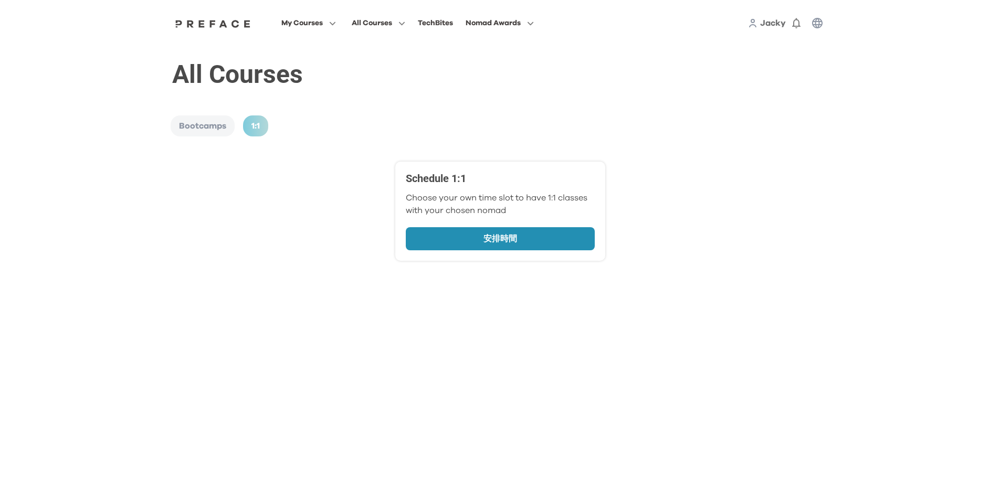
click at [526, 234] on p "安排時間" at bounding box center [500, 239] width 143 height 13
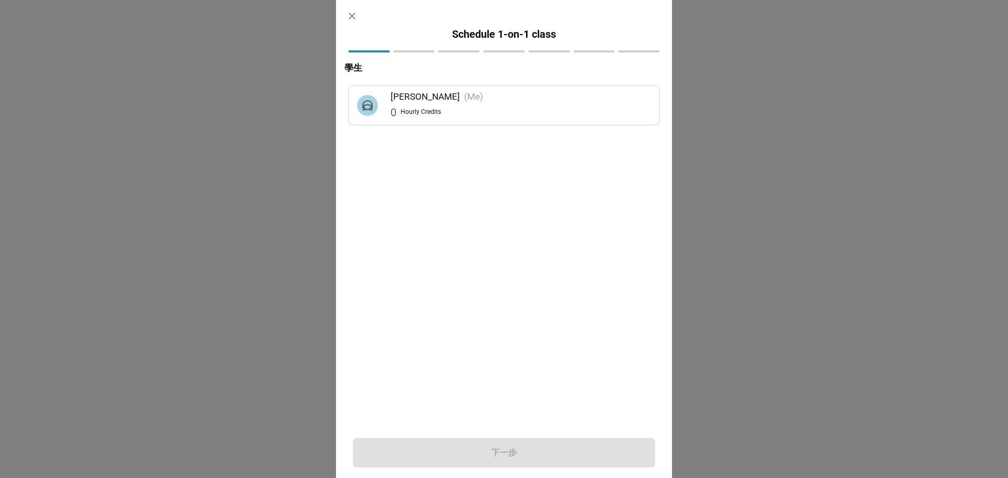
click at [488, 103] on div "[PERSON_NAME] (Me)" at bounding box center [521, 97] width 260 height 14
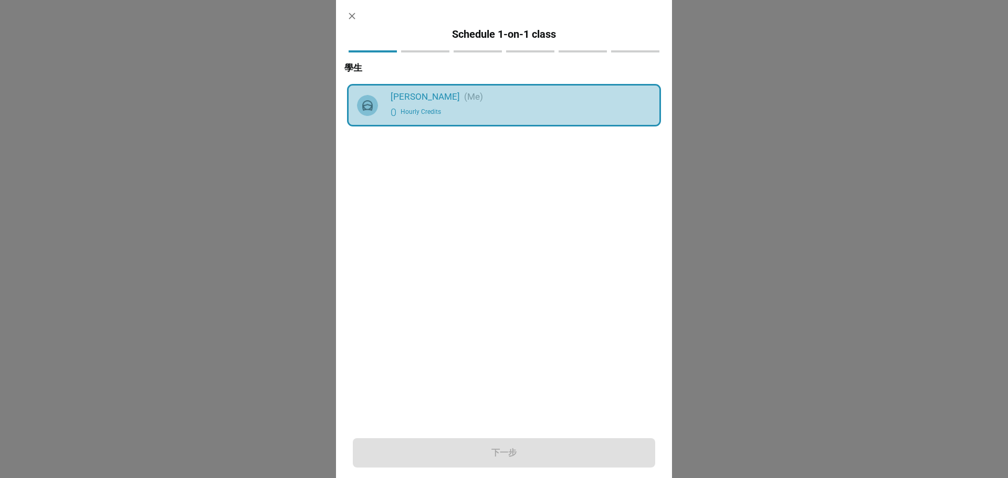
click at [599, 97] on div "[PERSON_NAME] (Me)" at bounding box center [521, 97] width 260 height 14
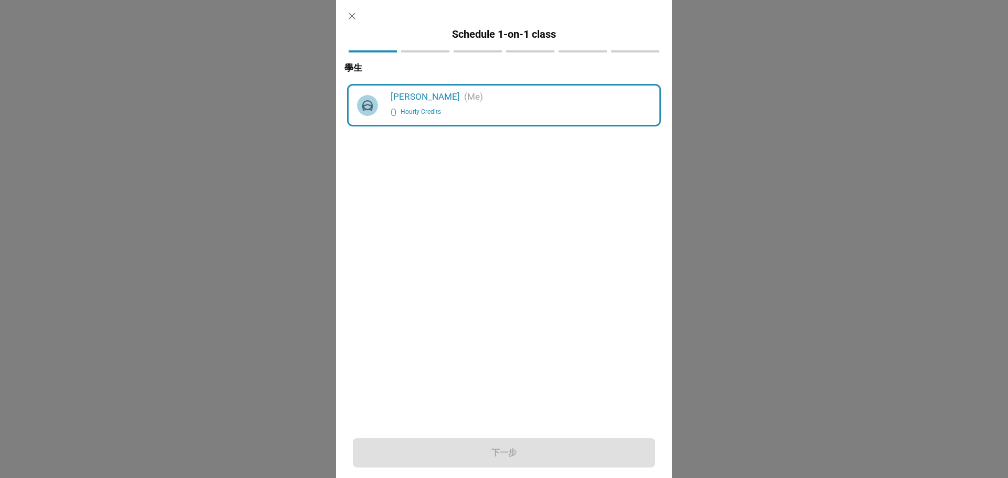
click at [470, 50] on span at bounding box center [478, 51] width 48 height 2
click at [387, 44] on div at bounding box center [503, 45] width 319 height 9
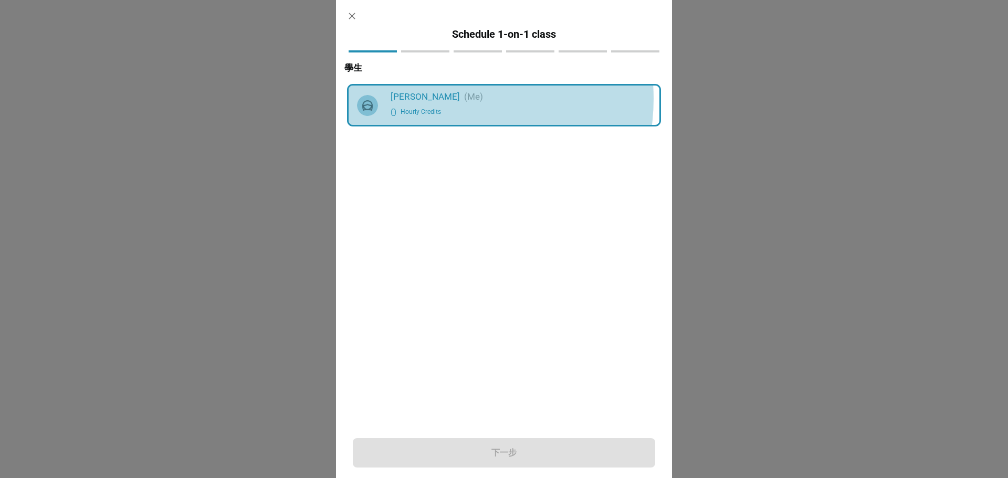
click at [441, 99] on div "Jacky Leung (Me)" at bounding box center [521, 97] width 260 height 14
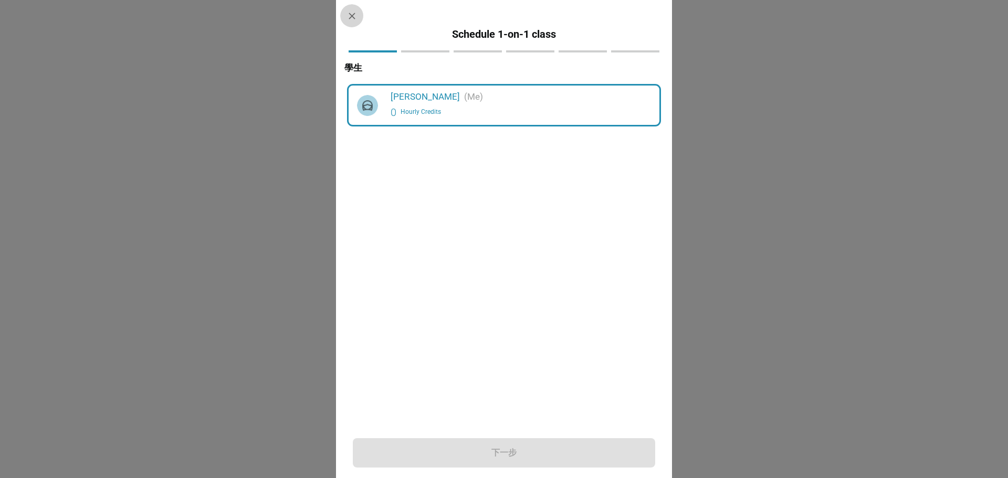
click at [349, 15] on icon "button" at bounding box center [352, 16] width 11 height 11
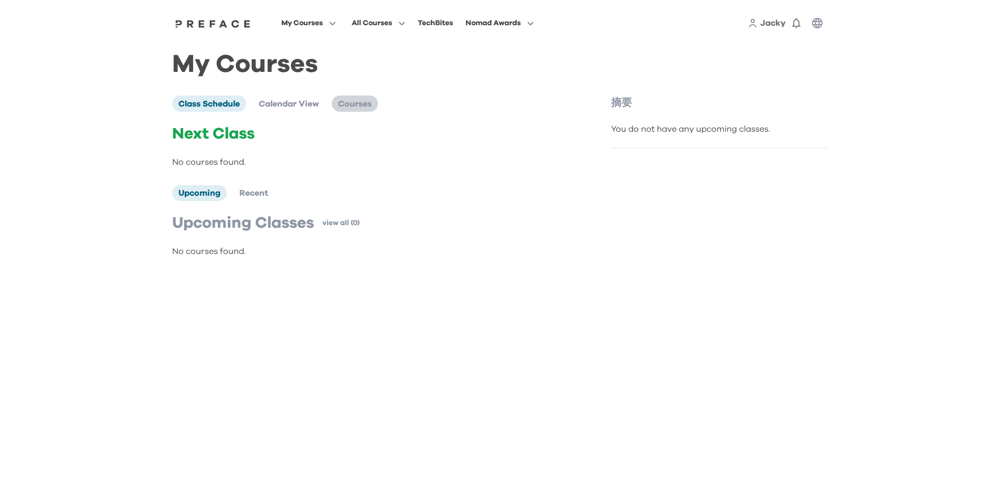
click at [345, 107] on span "Courses" at bounding box center [355, 104] width 34 height 8
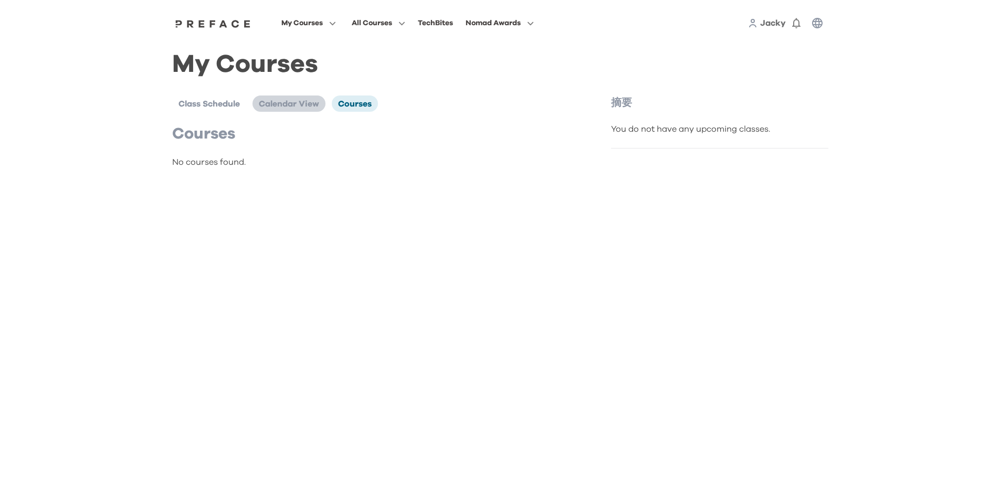
click at [312, 102] on span "Calendar View" at bounding box center [289, 104] width 60 height 8
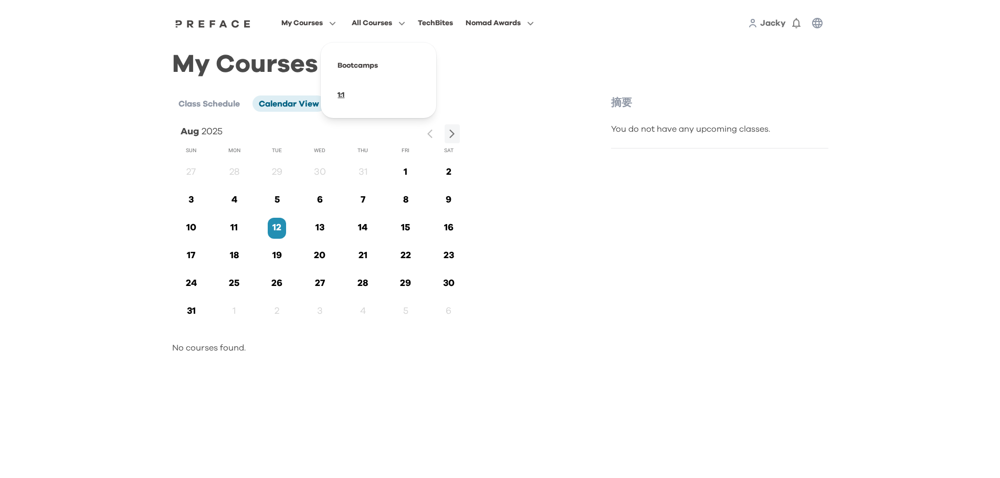
click at [343, 96] on span at bounding box center [378, 94] width 99 height 29
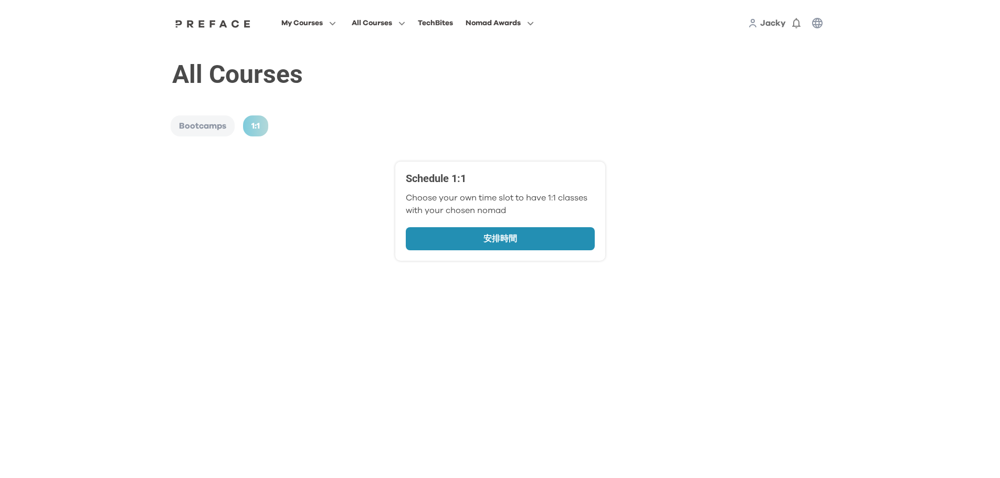
click at [456, 232] on link "安排時間" at bounding box center [500, 238] width 189 height 23
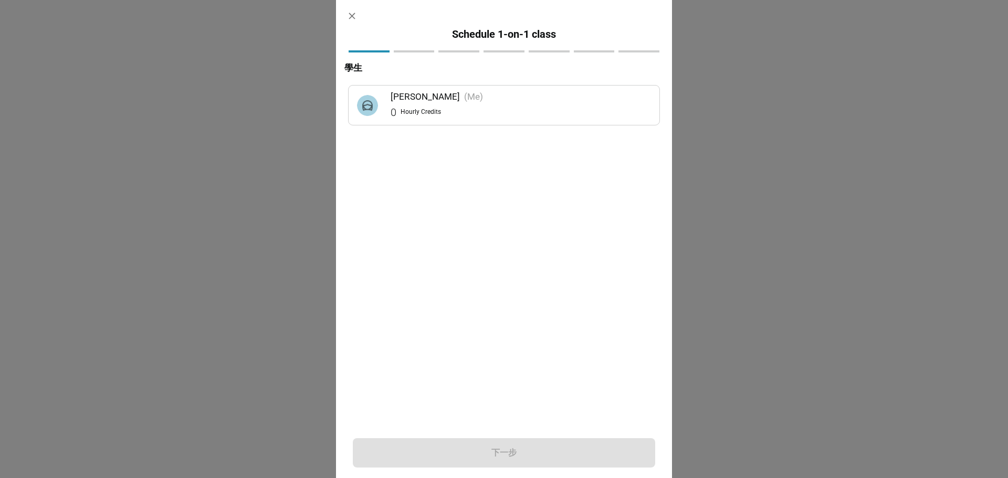
click at [504, 107] on div "0 Hourly Credits" at bounding box center [521, 112] width 260 height 17
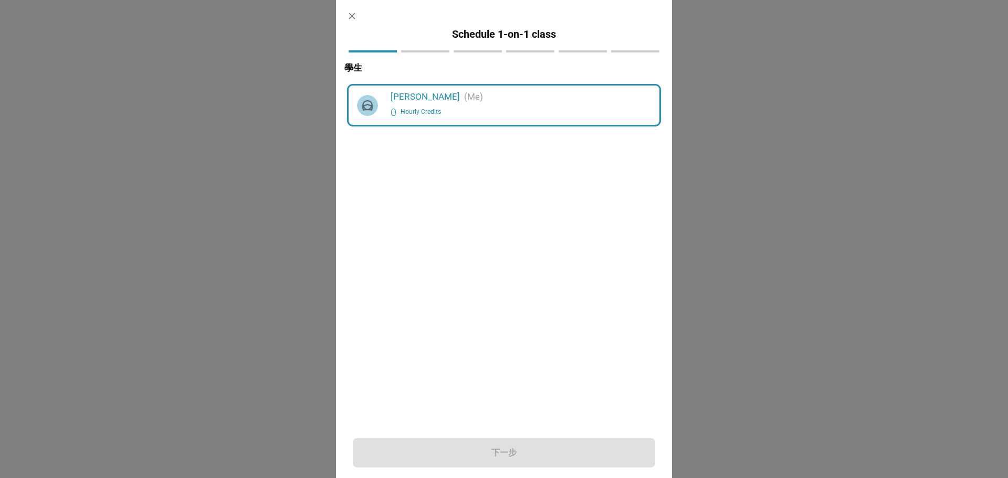
click at [352, 15] on icon "button" at bounding box center [352, 16] width 6 height 6
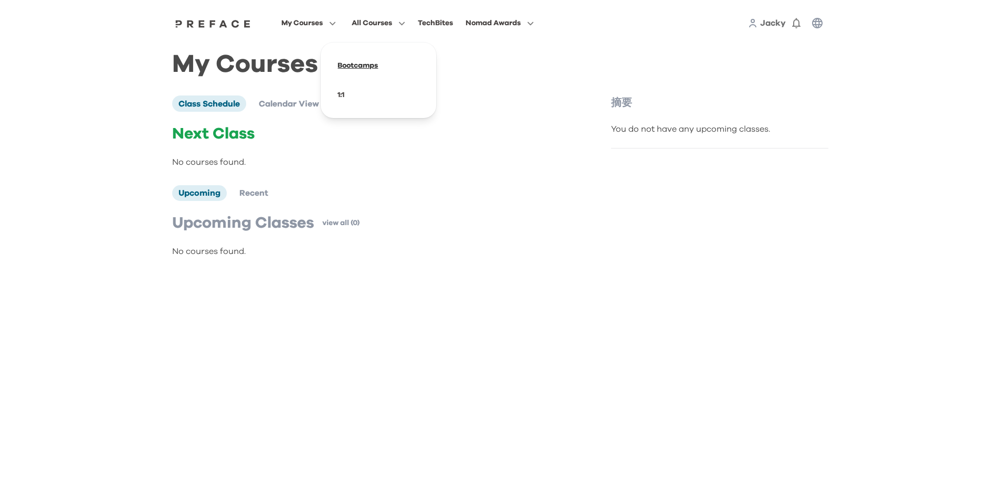
click at [366, 66] on span at bounding box center [378, 65] width 99 height 29
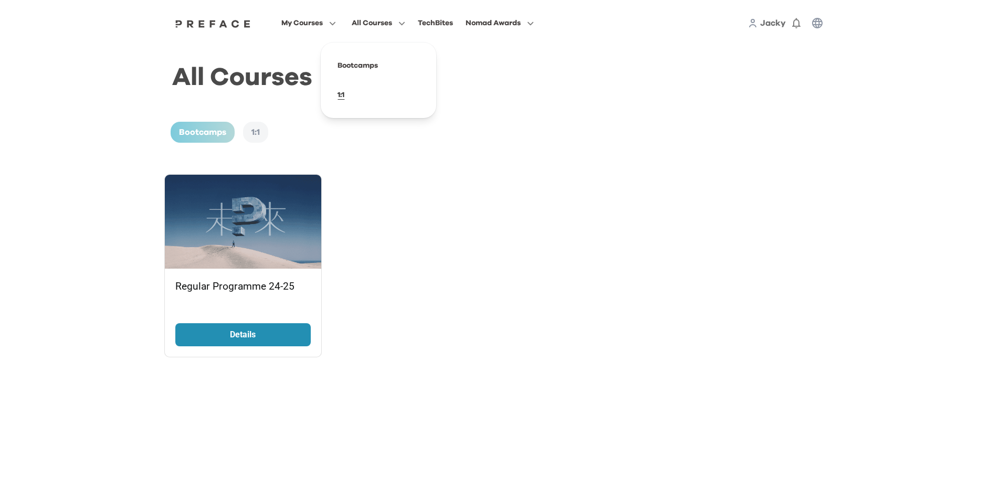
click at [345, 92] on span at bounding box center [378, 94] width 99 height 29
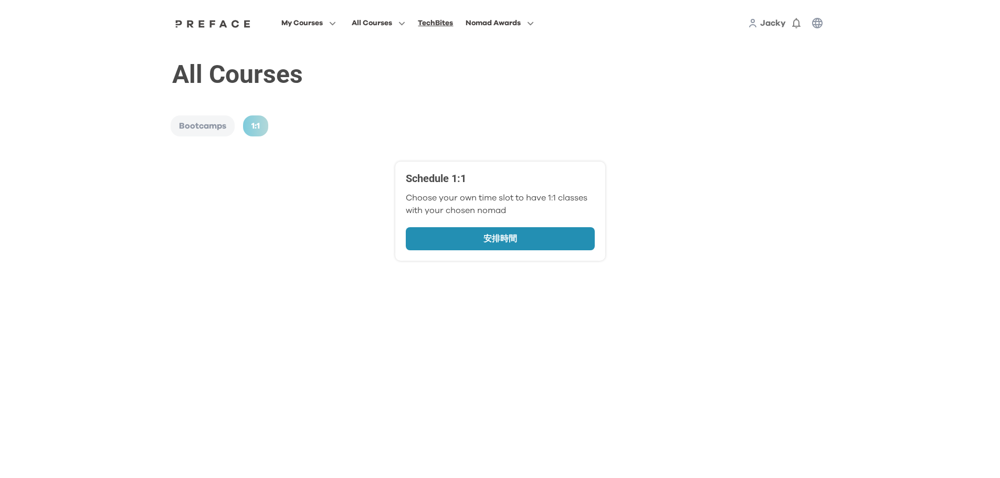
click at [445, 26] on div "TechBites" at bounding box center [435, 23] width 35 height 13
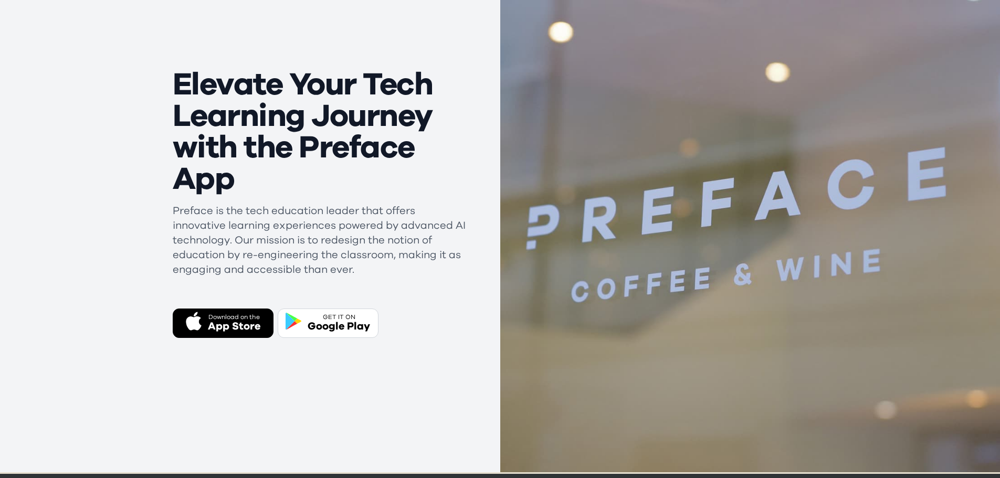
scroll to position [144, 0]
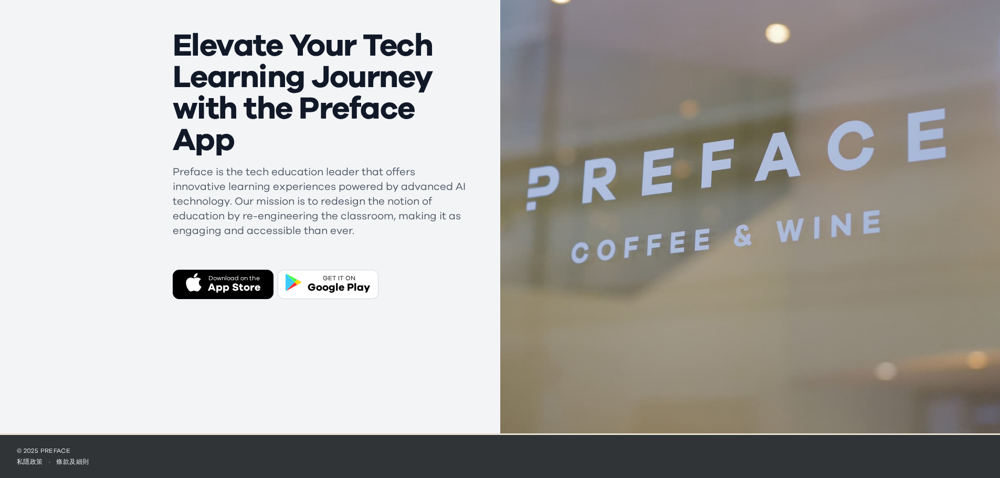
click at [234, 280] on div "App Store" at bounding box center [234, 287] width 53 height 15
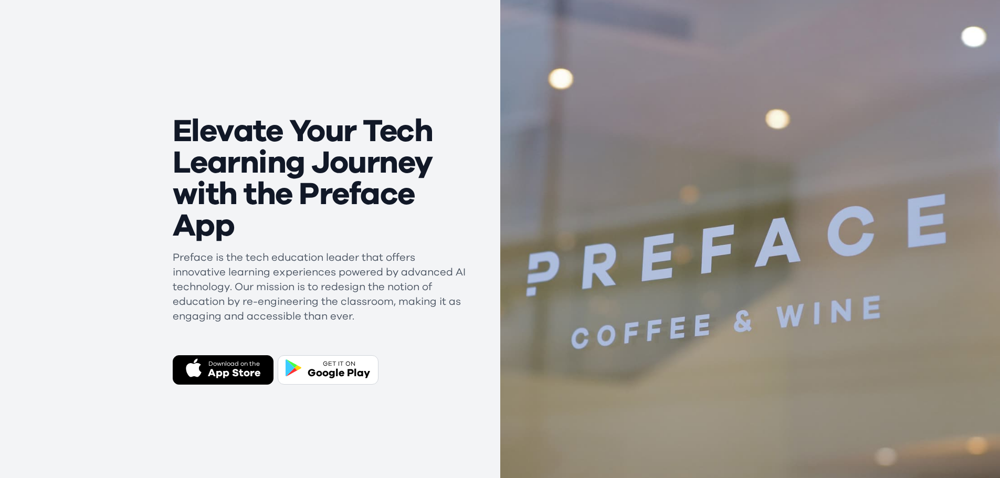
scroll to position [0, 0]
